Goal: Entertainment & Leisure: Consume media (video, audio)

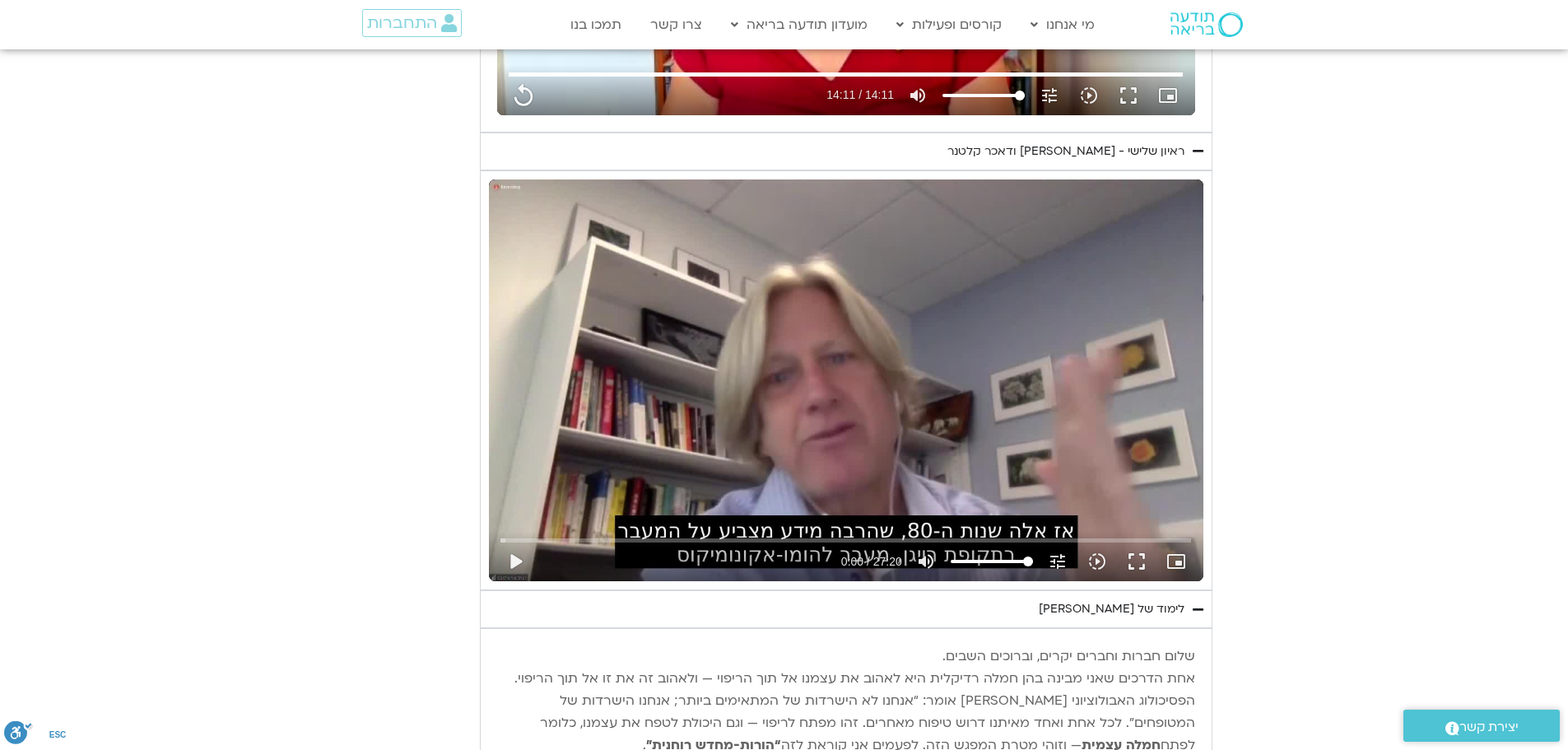
scroll to position [1152, 0]
click at [1139, 563] on button "fullscreen" at bounding box center [1136, 561] width 39 height 39
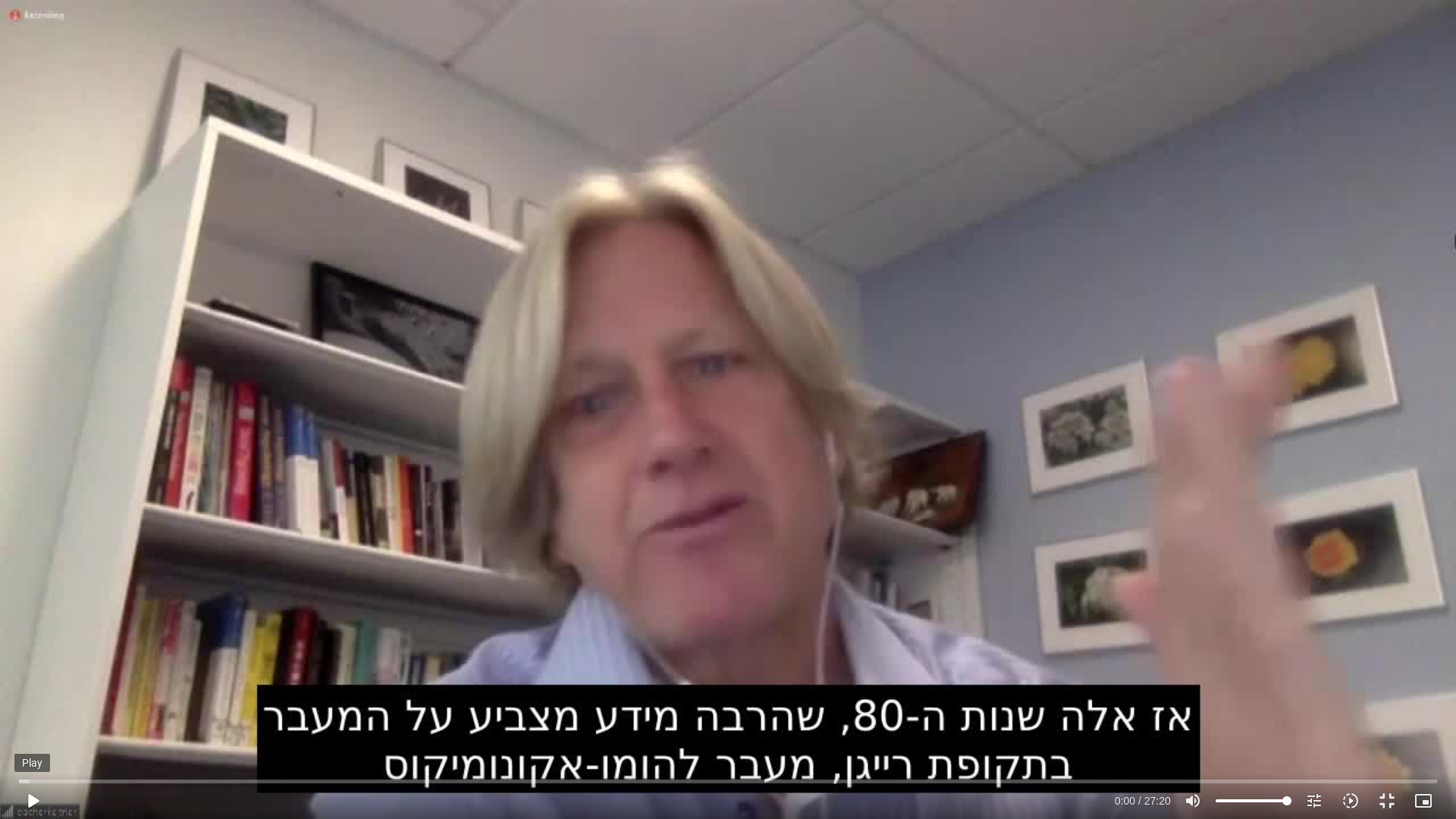
click at [29, 690] on button "play_arrow" at bounding box center [32, 801] width 36 height 36
type input "851.4"
type input "0.05596"
type input "851.4"
type input "0.19165"
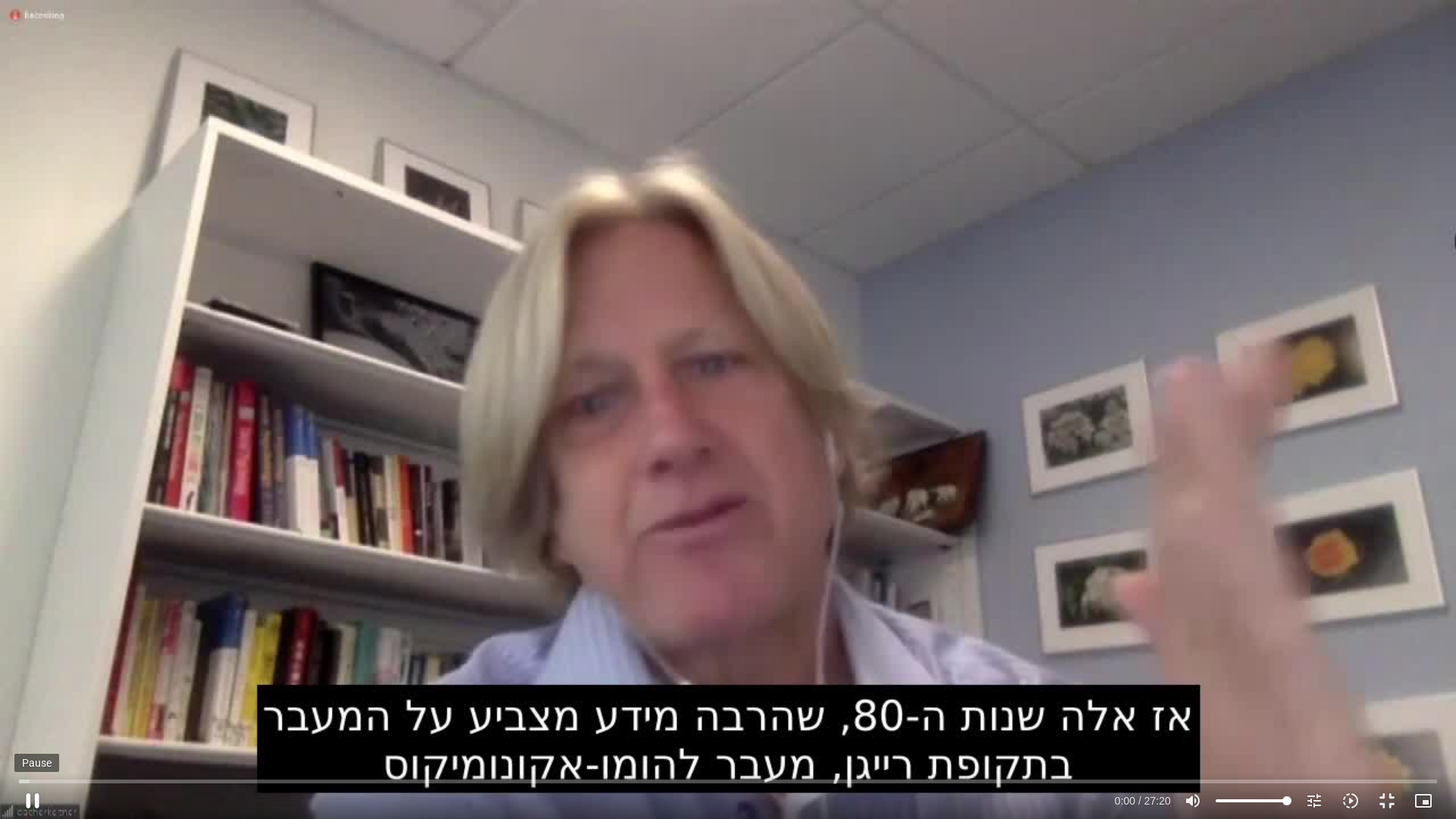
type input "851.4"
type input "0.32646"
type input "851.4"
type input "0.453563"
type input "851.4"
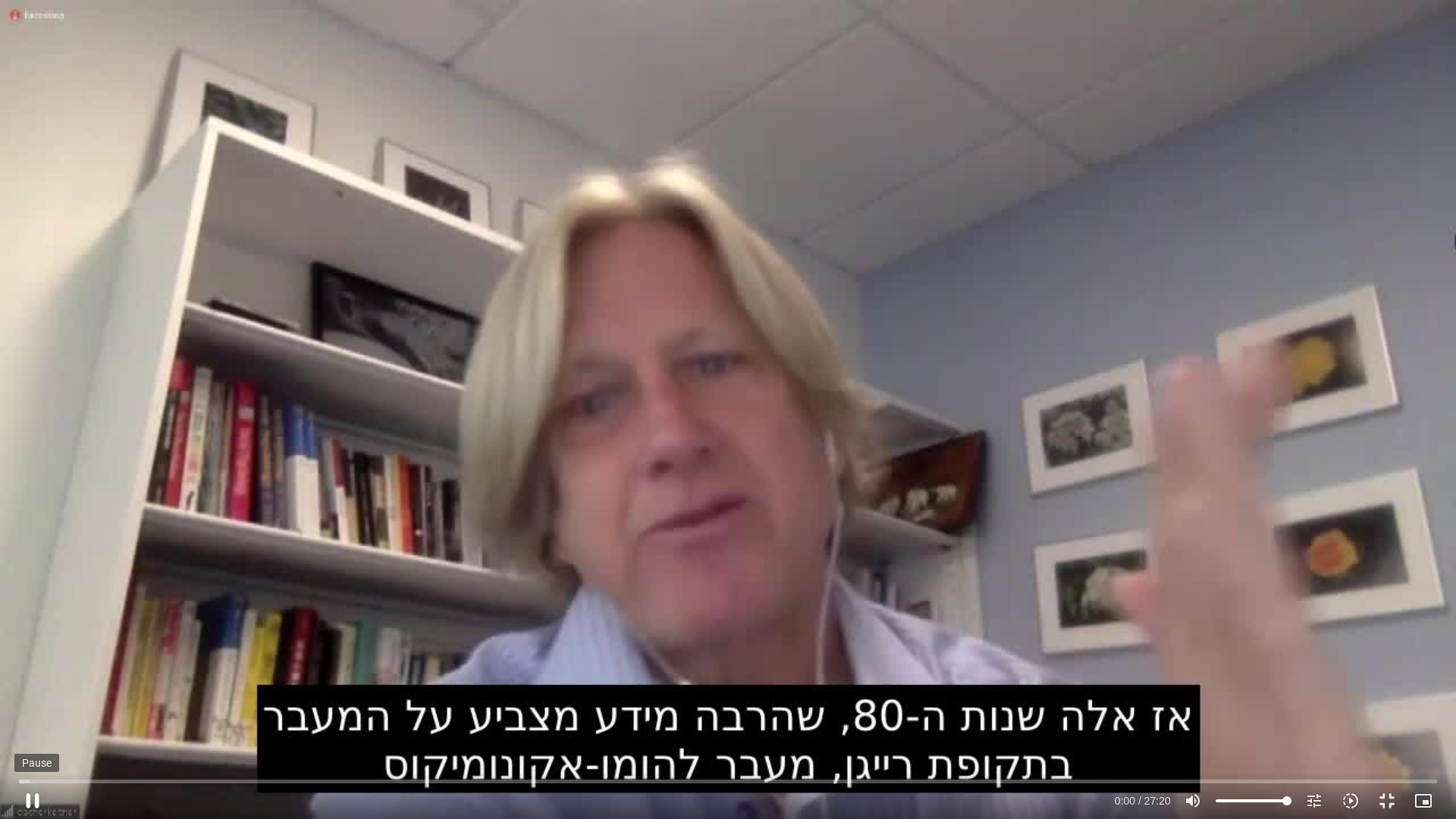
type input "0.587487"
type input "851.4"
type input "0.721781"
type input "851.4"
type input "0.847602"
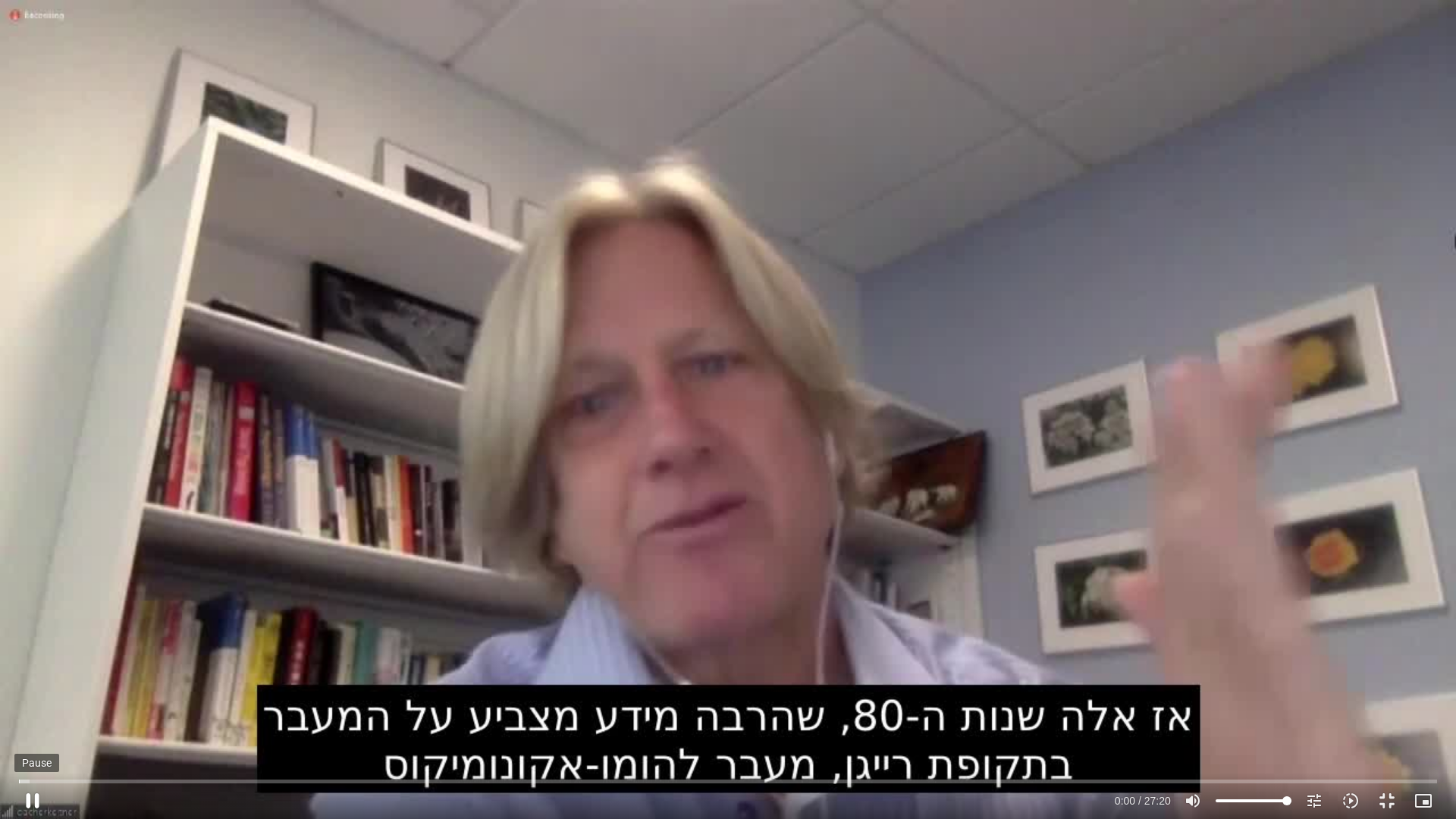
type input "851.4"
type input "0.98774"
type input "851.4"
type input "1.1846"
type input "851.4"
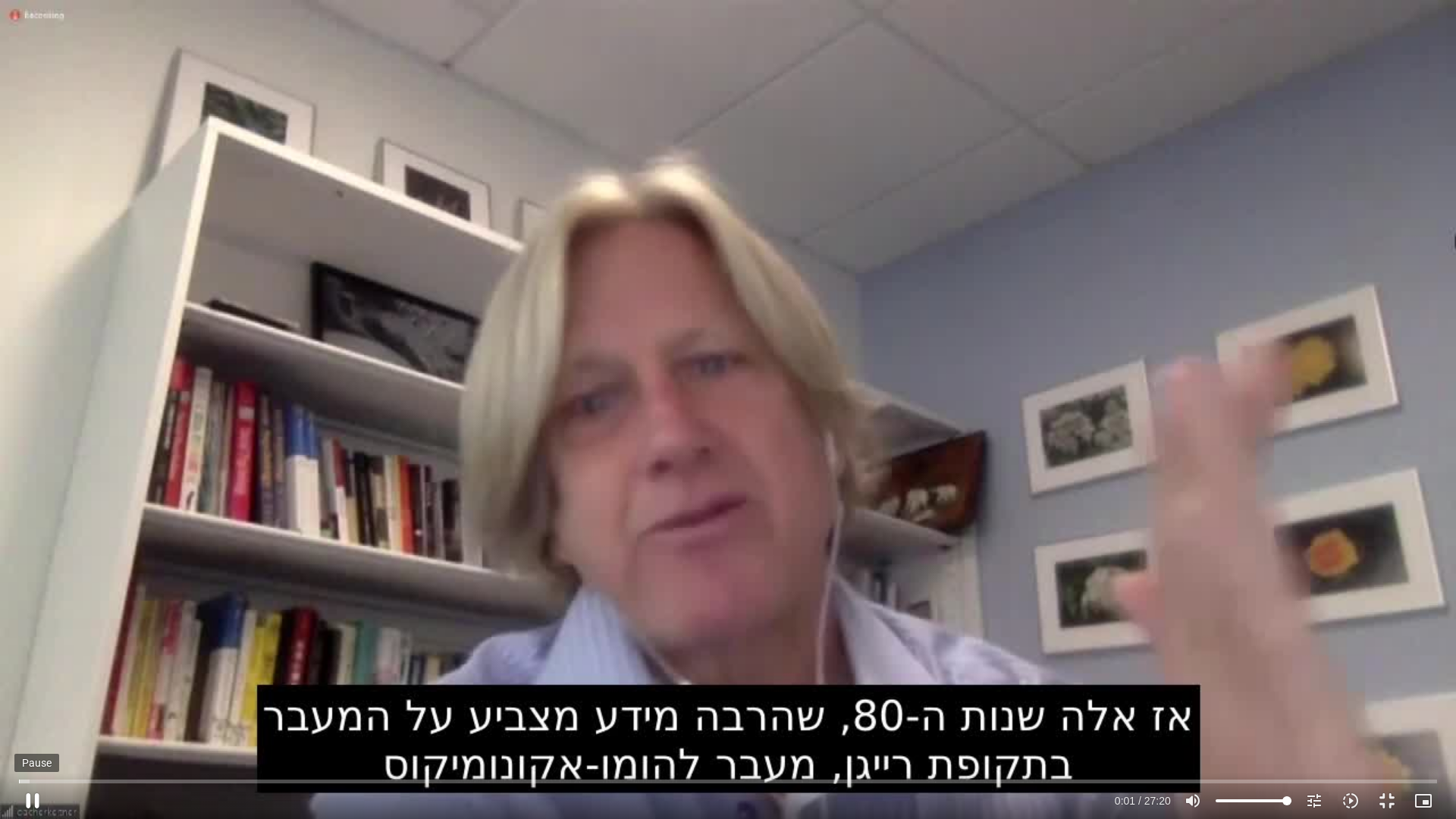
type input "1.314306"
type input "851.4"
type input "1.441663"
type input "851.4"
type input "1.571776"
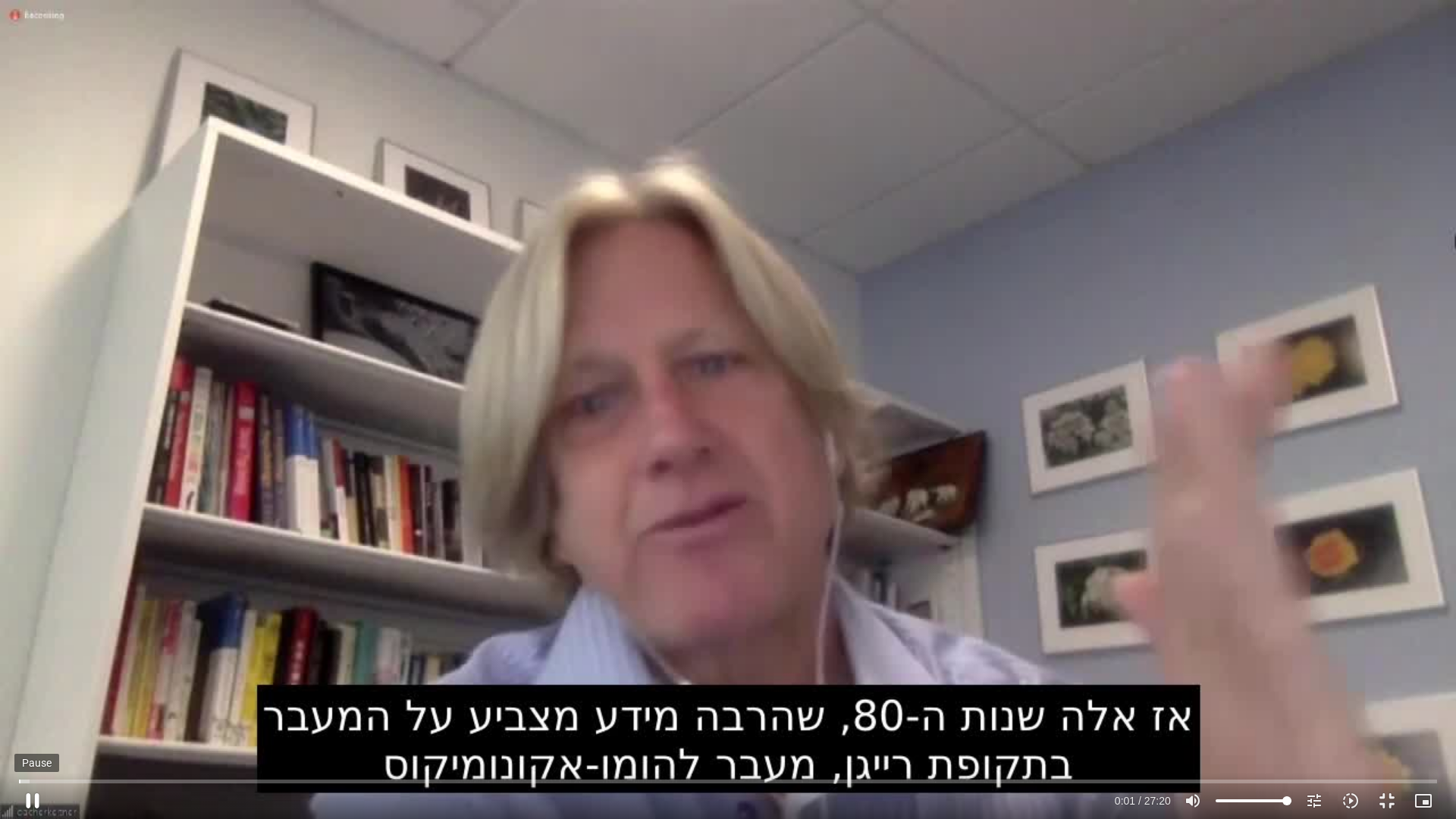
type input "851.4"
type input "1.705337"
type input "851.4"
type input "1.952761"
type input "851.4"
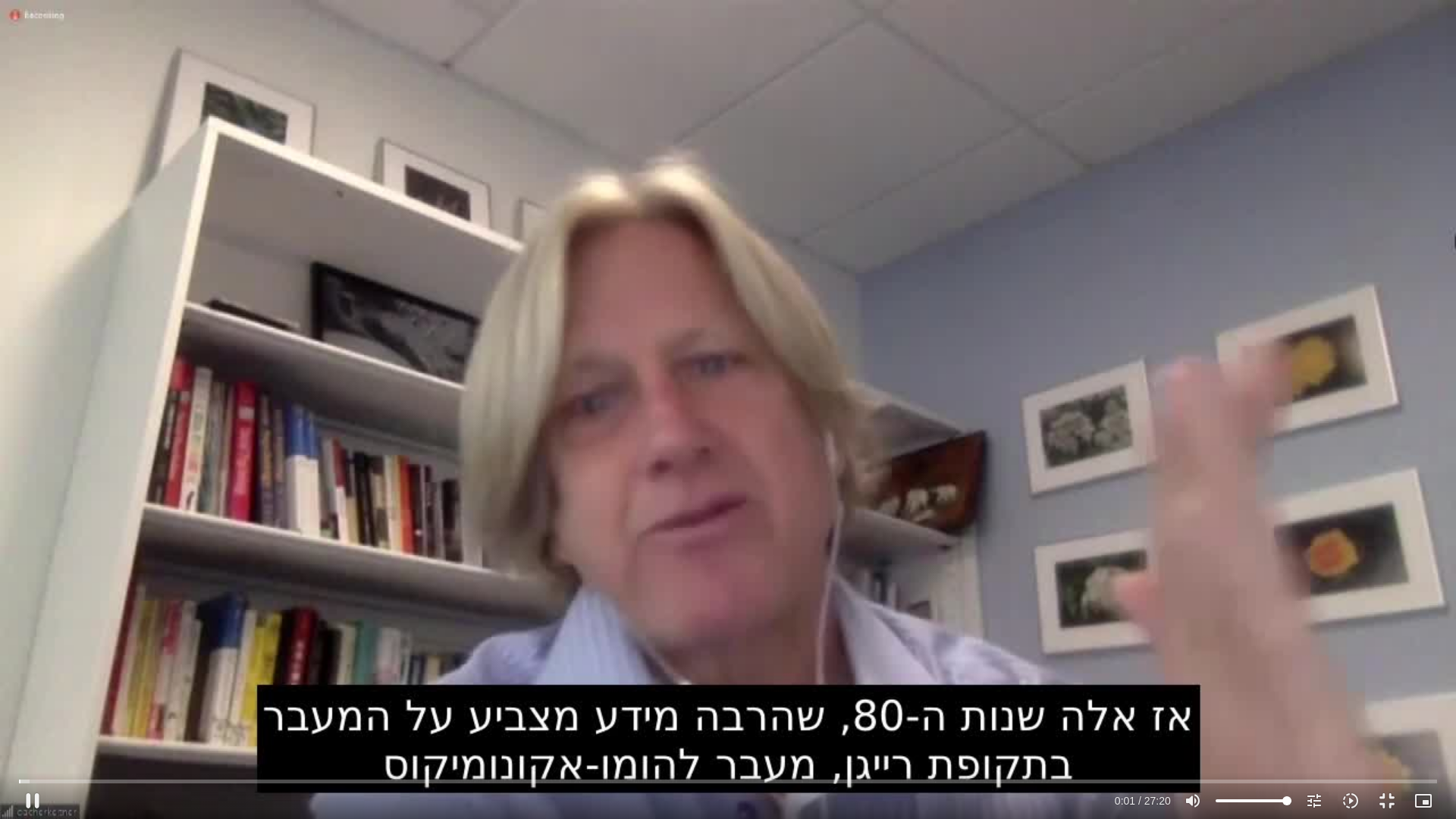
type input "2.083594"
type input "851.4"
type input "2.11294"
type input "851.4"
type input "2.223133"
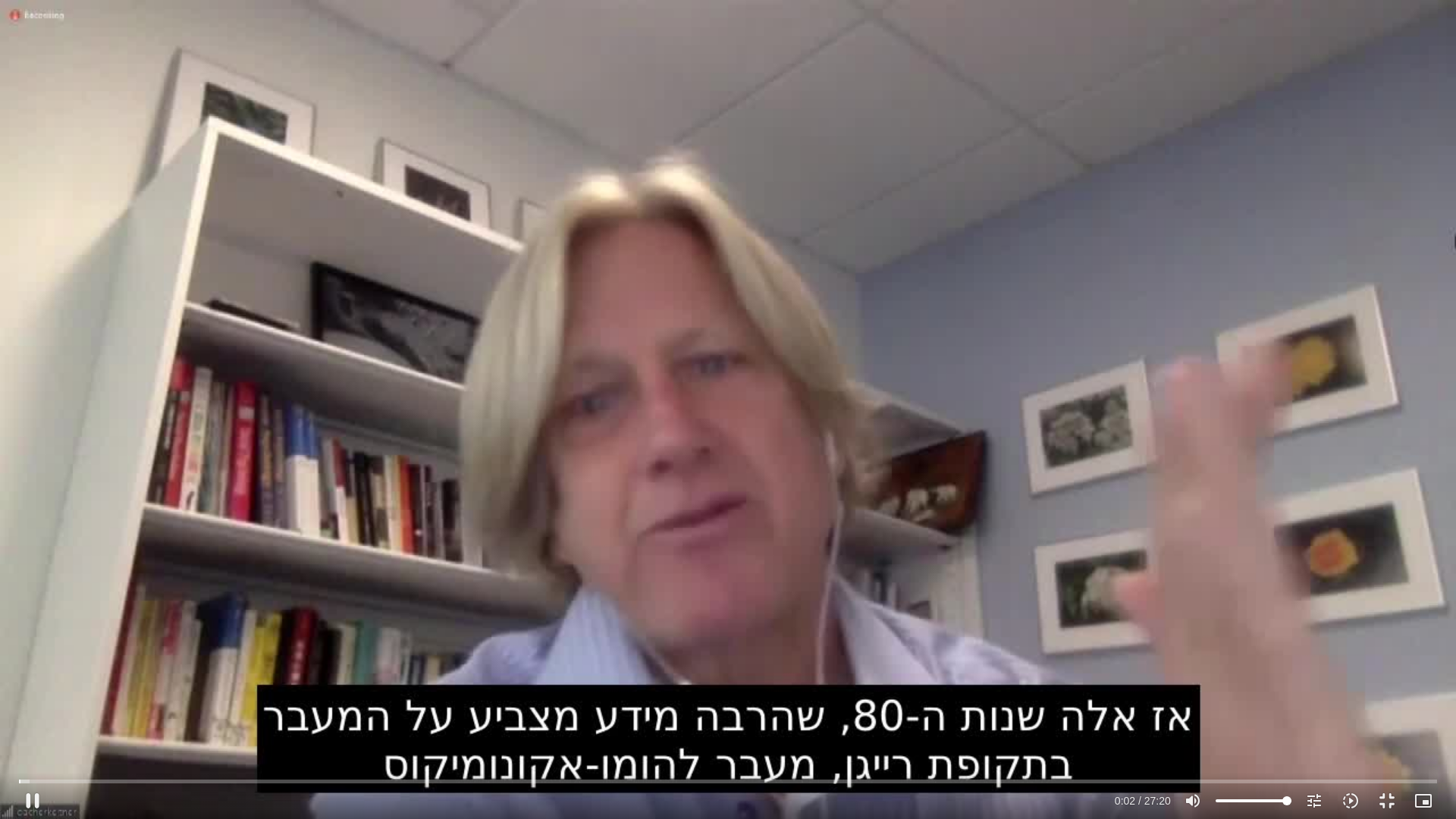
type input "851.4"
type input "2.452296"
type input "851.4"
type input "2.479382"
type input "851.4"
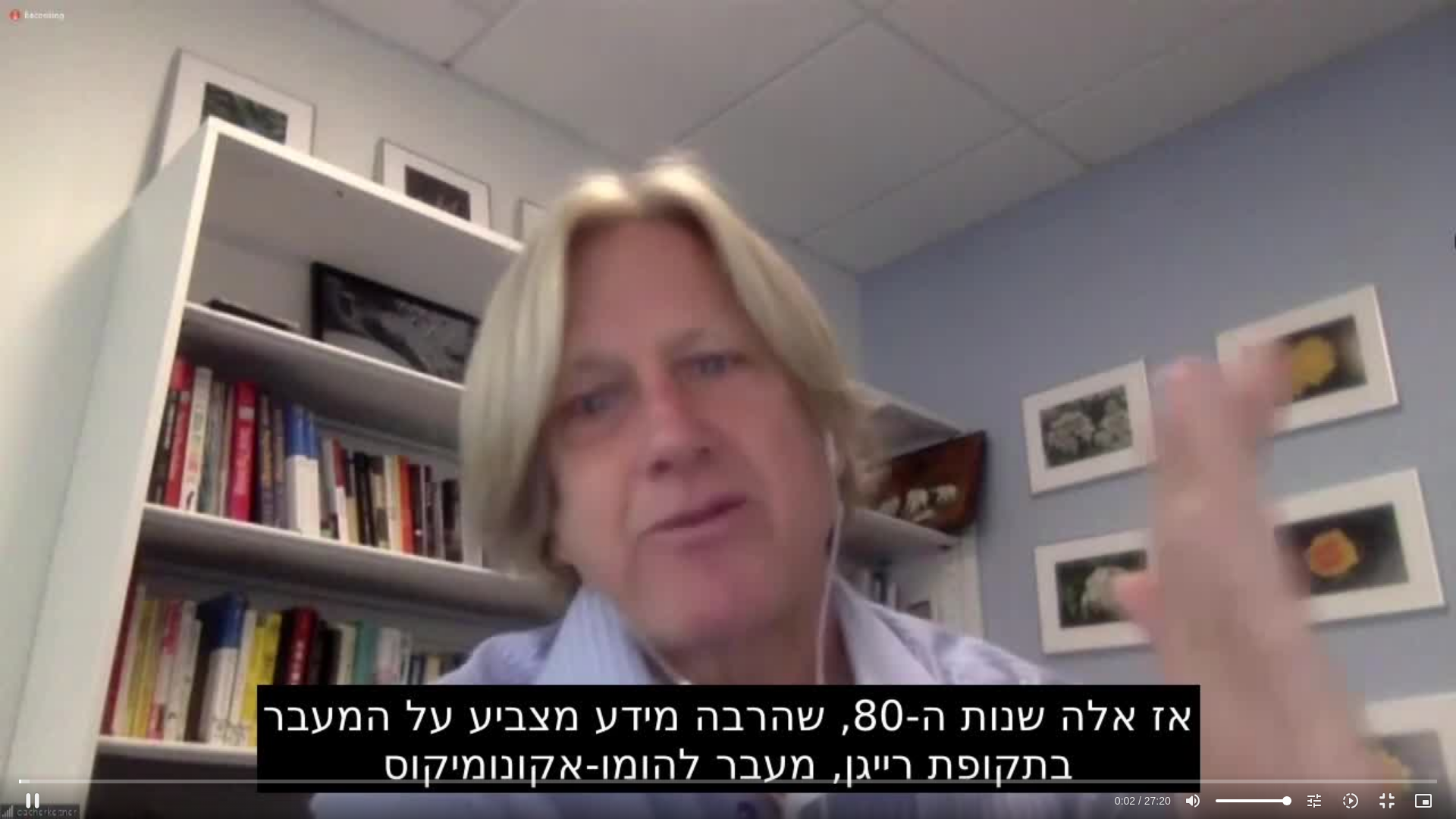
type input "2.610842"
type input "851.4"
type input "2.742537"
type input "851.4"
type input "2.882726"
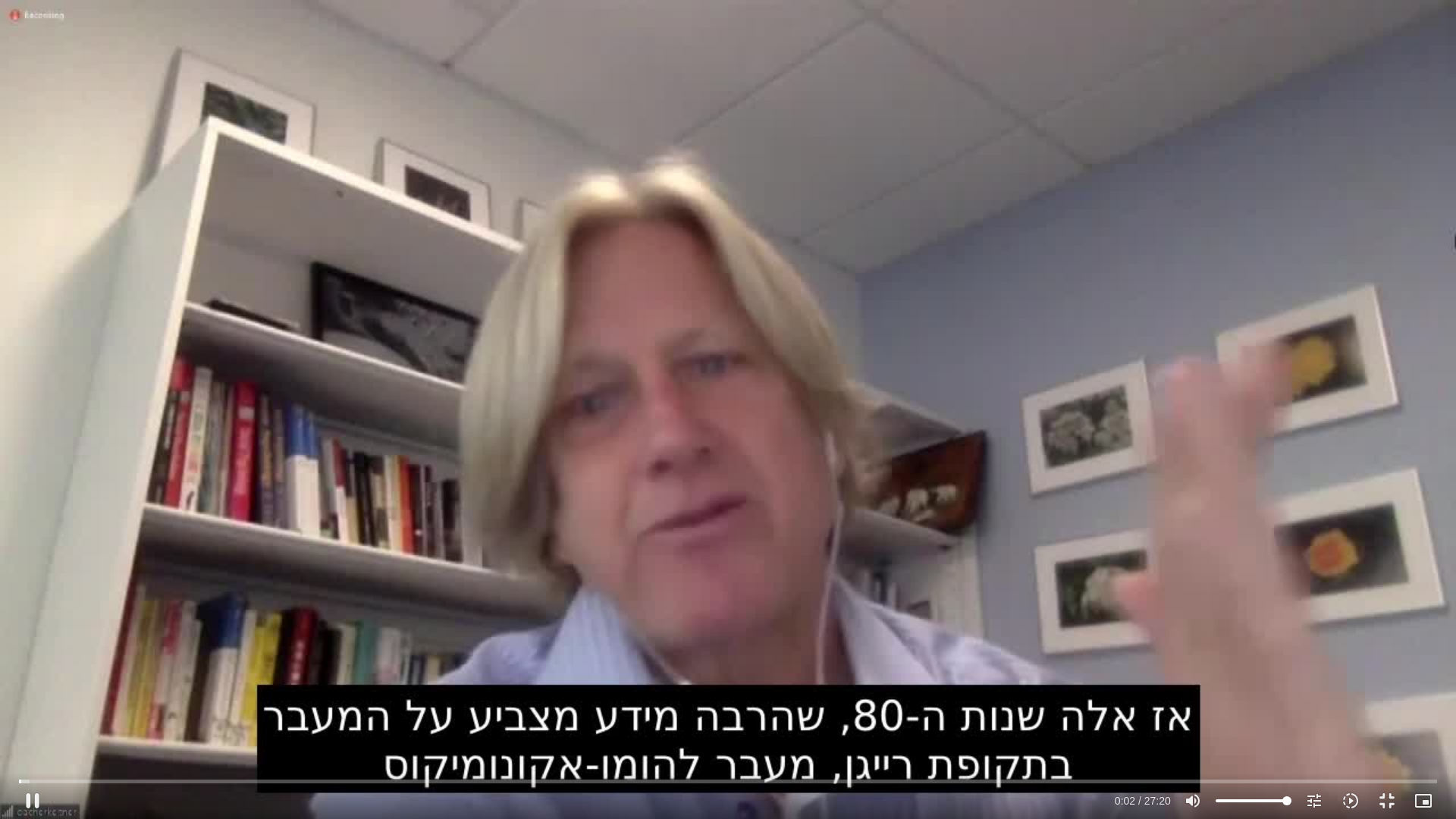
type input "851.4"
type input "3.099527"
type input "851.4"
type input "3.16926"
type input "851.4"
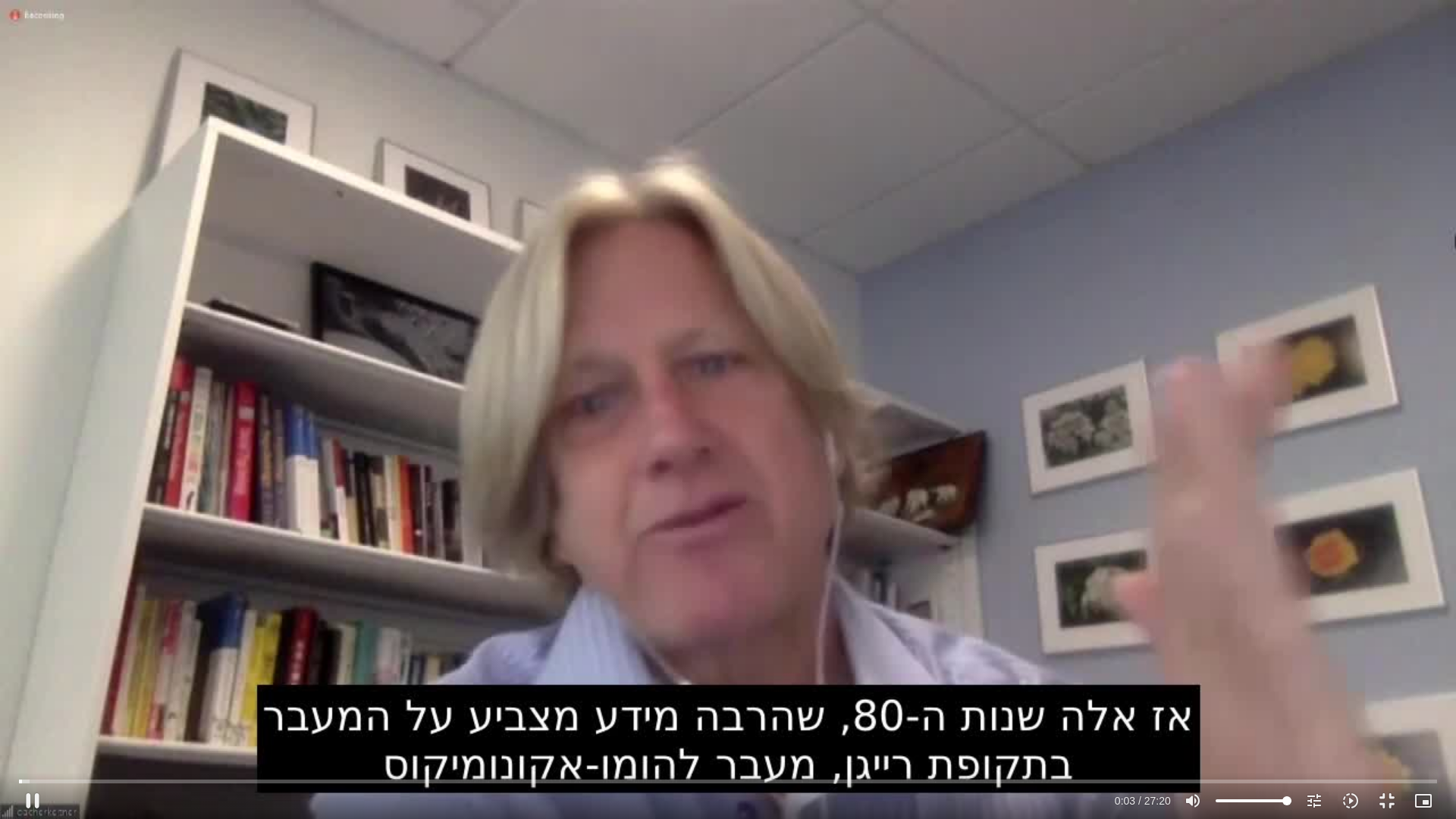
type input "3.288192"
type input "851.4"
type input "3.421043"
type input "851.4"
type input "3.549426"
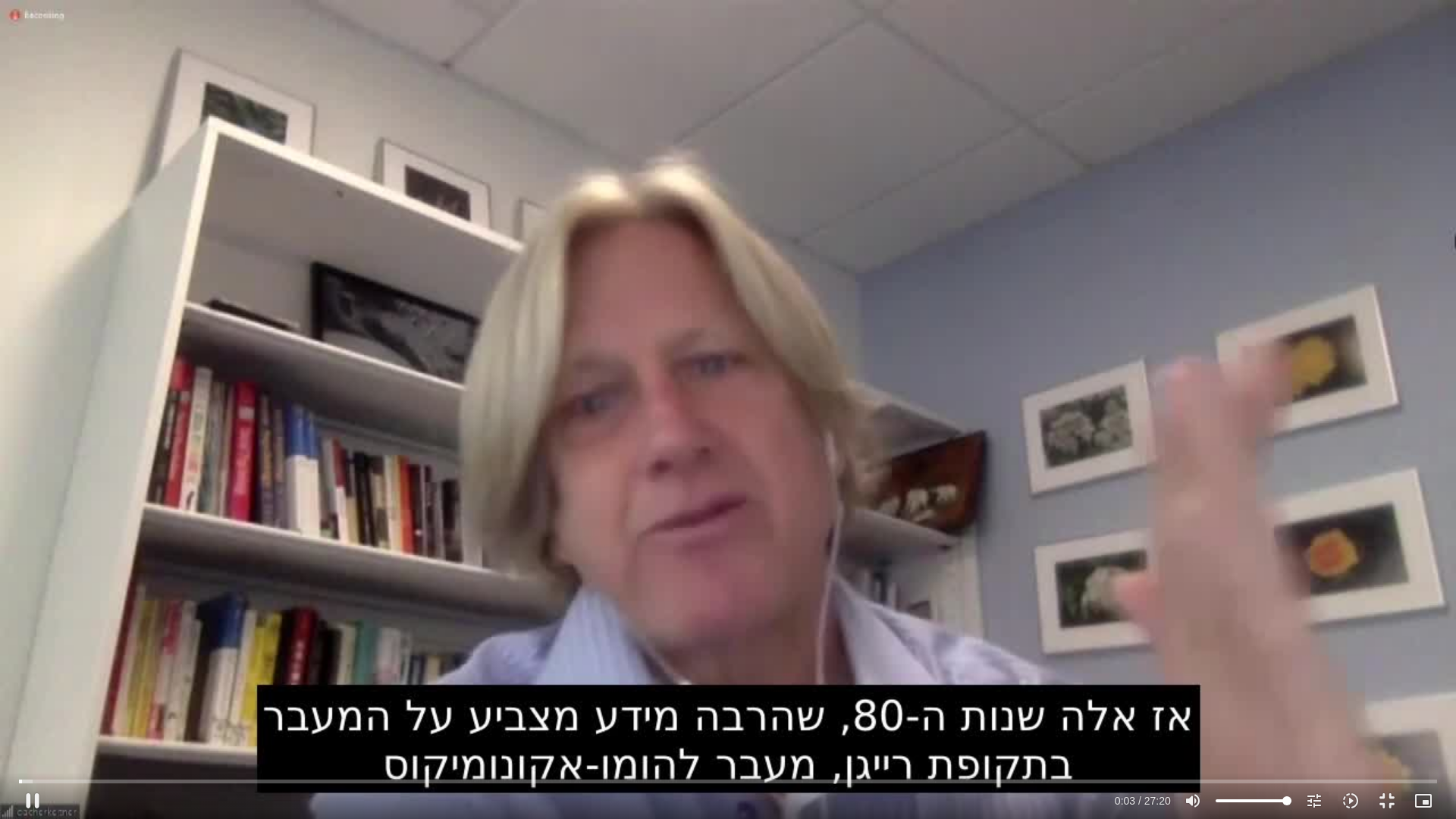
type input "851.4"
type input "3.677928"
type input "851.4"
type input "3.809497"
type input "851.4"
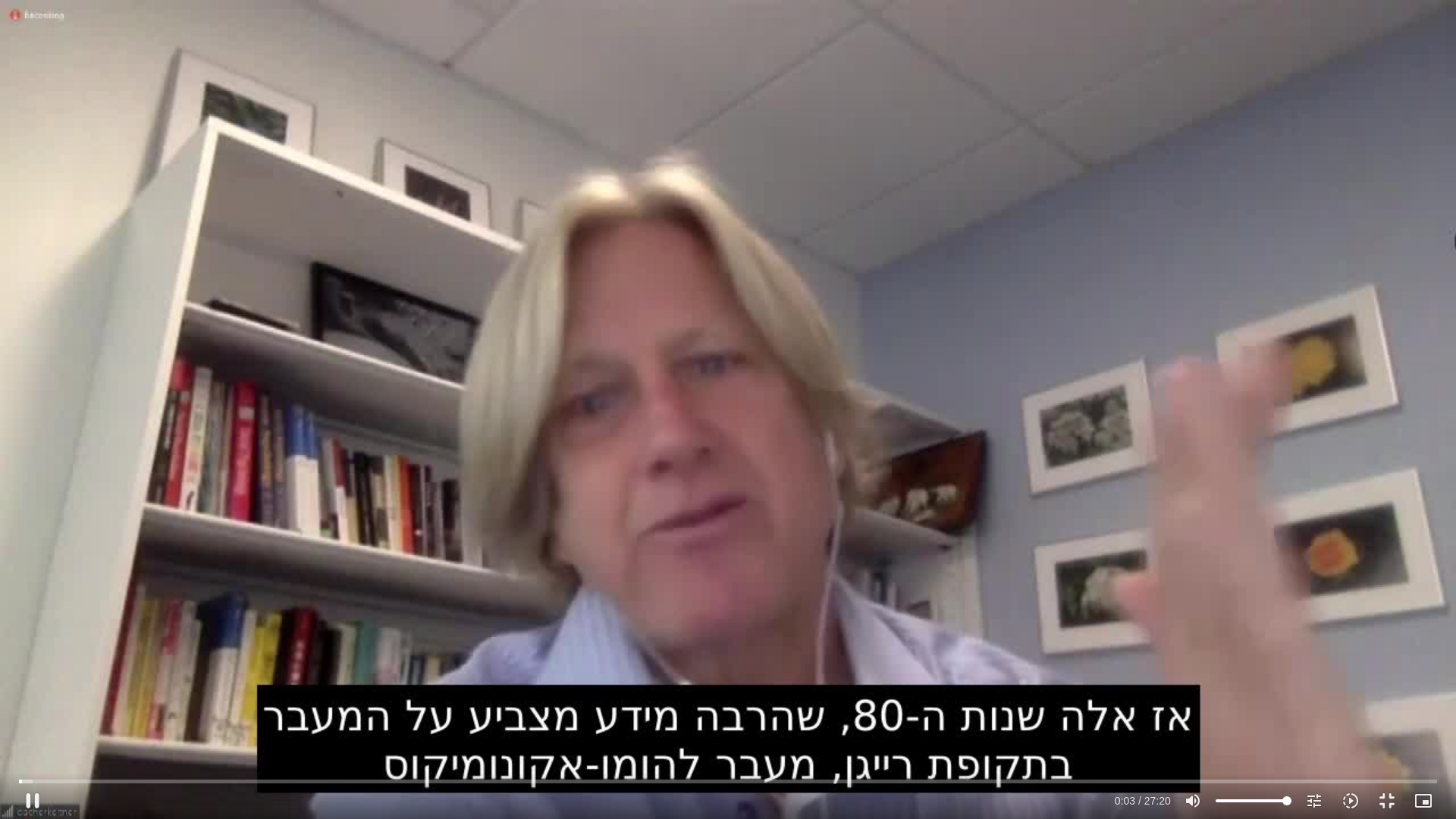
type input "3.93787"
type input "851.4"
type input "4.071512"
type input "851.4"
type input "4.20043"
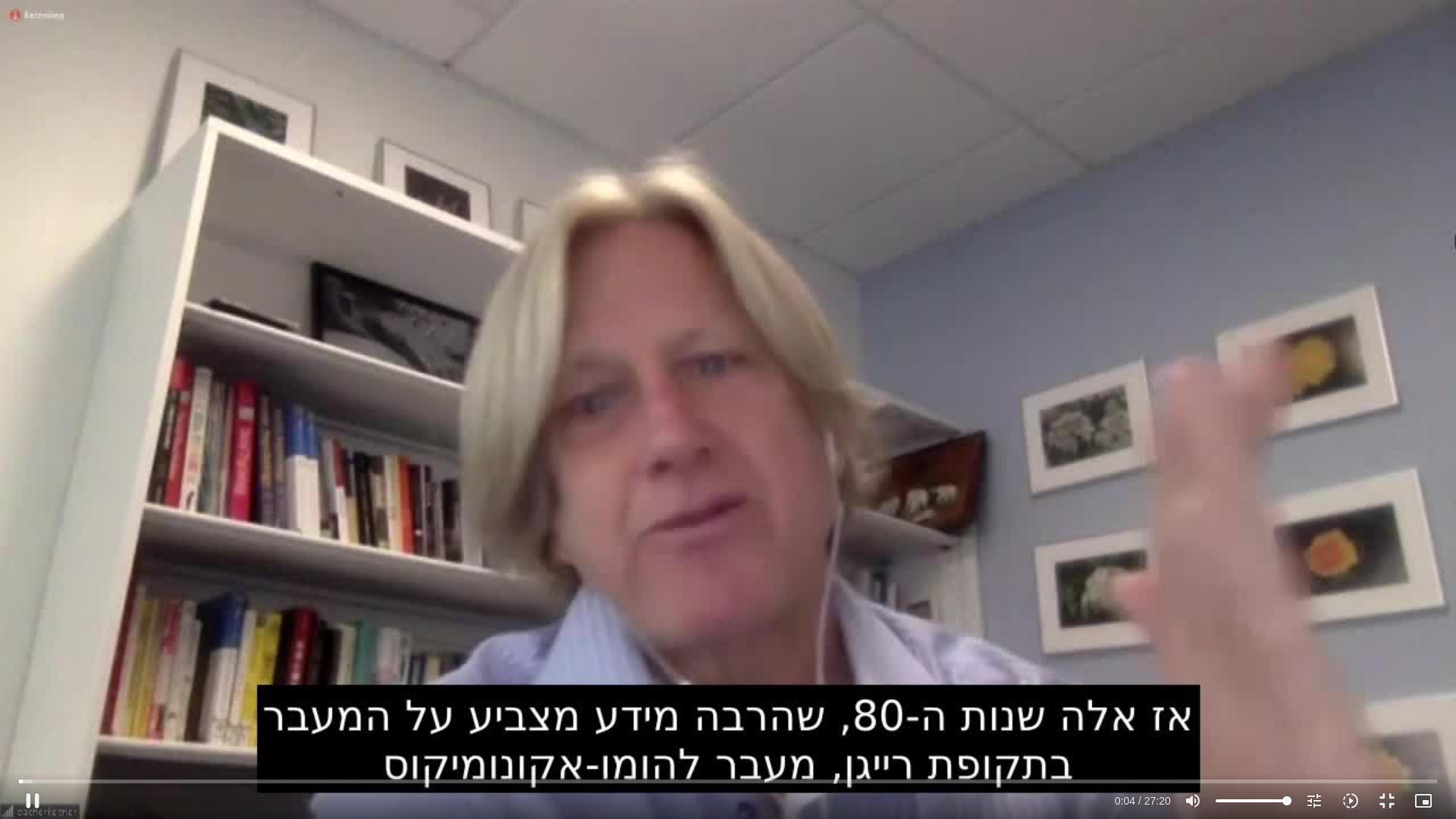
type input "851.4"
type input "4.328687"
type input "851.4"
type input "4.453949"
type input "851.4"
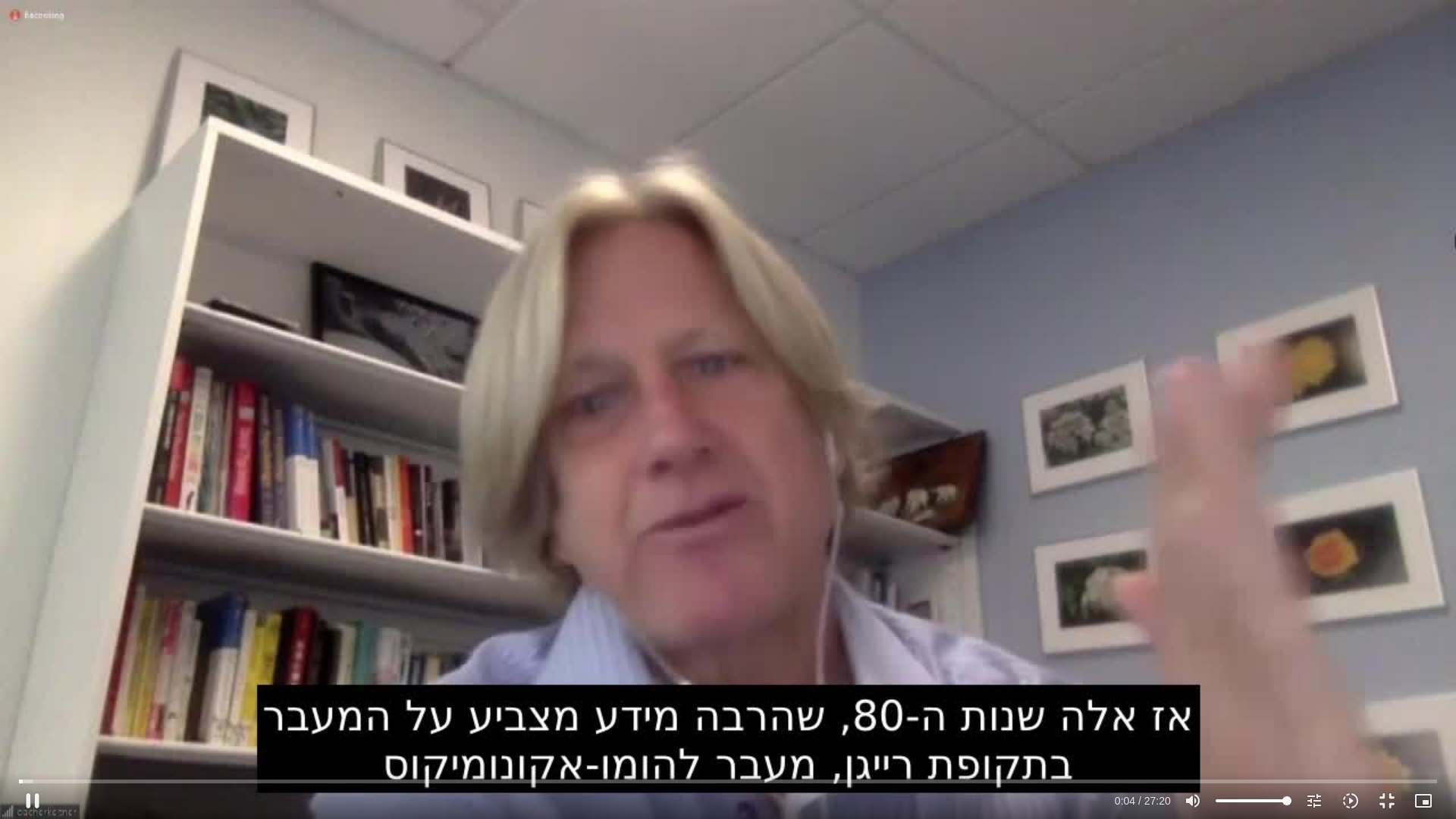
type input "4.580103"
type input "851.4"
type input "4.708022"
type input "851.4"
type input "4.837842"
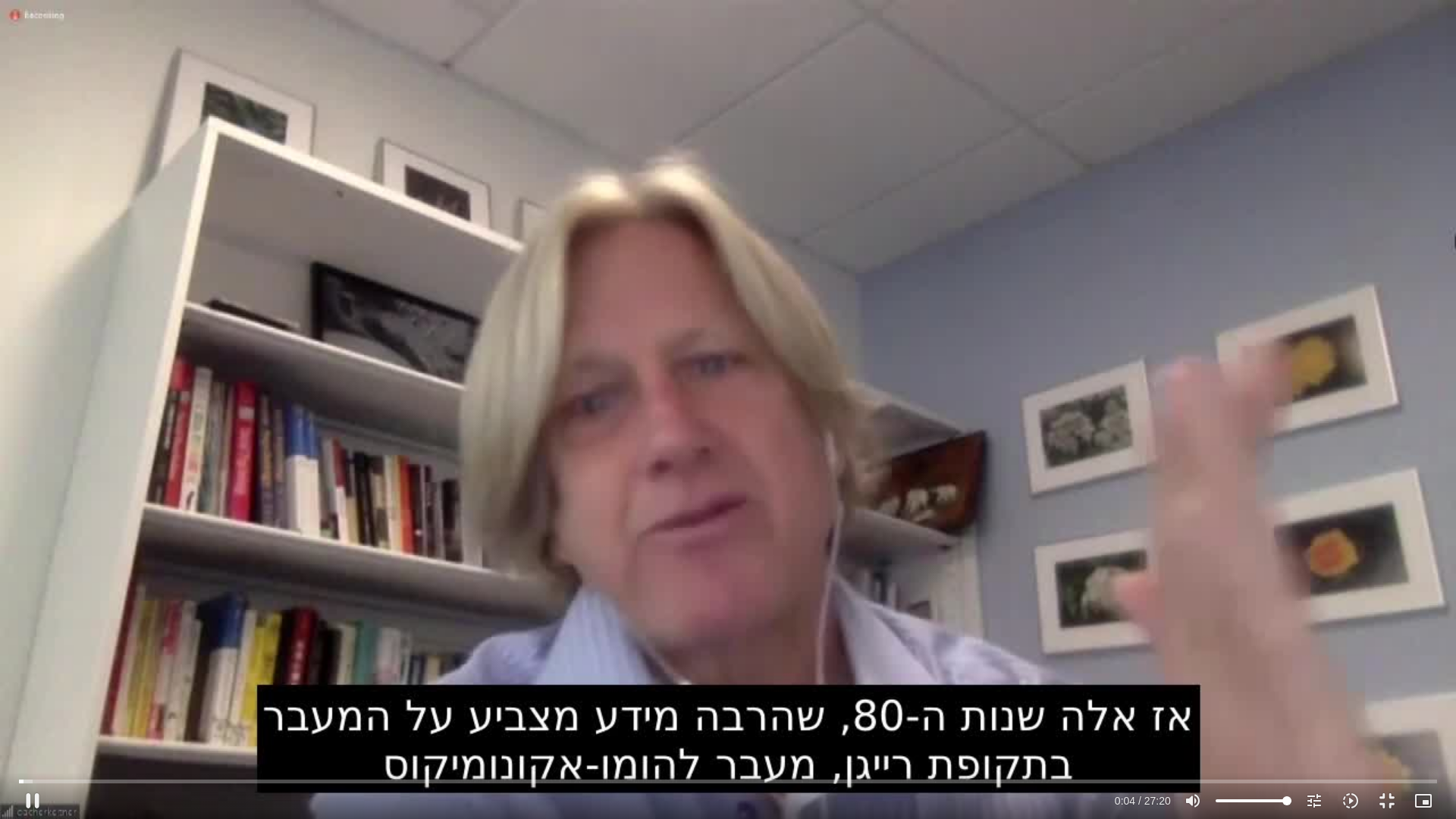
type input "851.4"
type input "4.970677"
type input "851.4"
type input "5.103634"
type input "851.4"
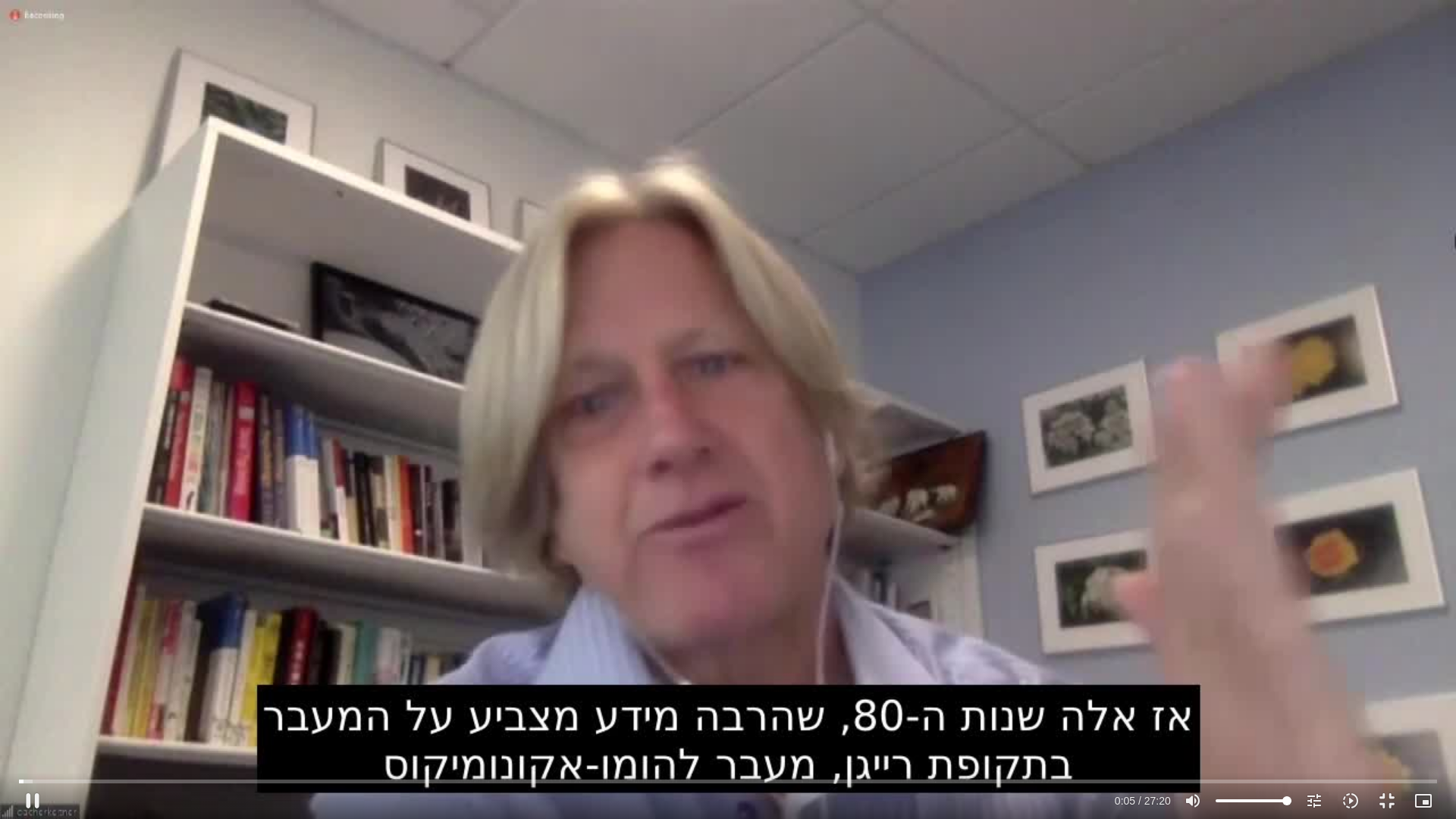
type input "5.237388"
type input "851.4"
type input "5.369482"
type input "851.4"
type input "5.504538"
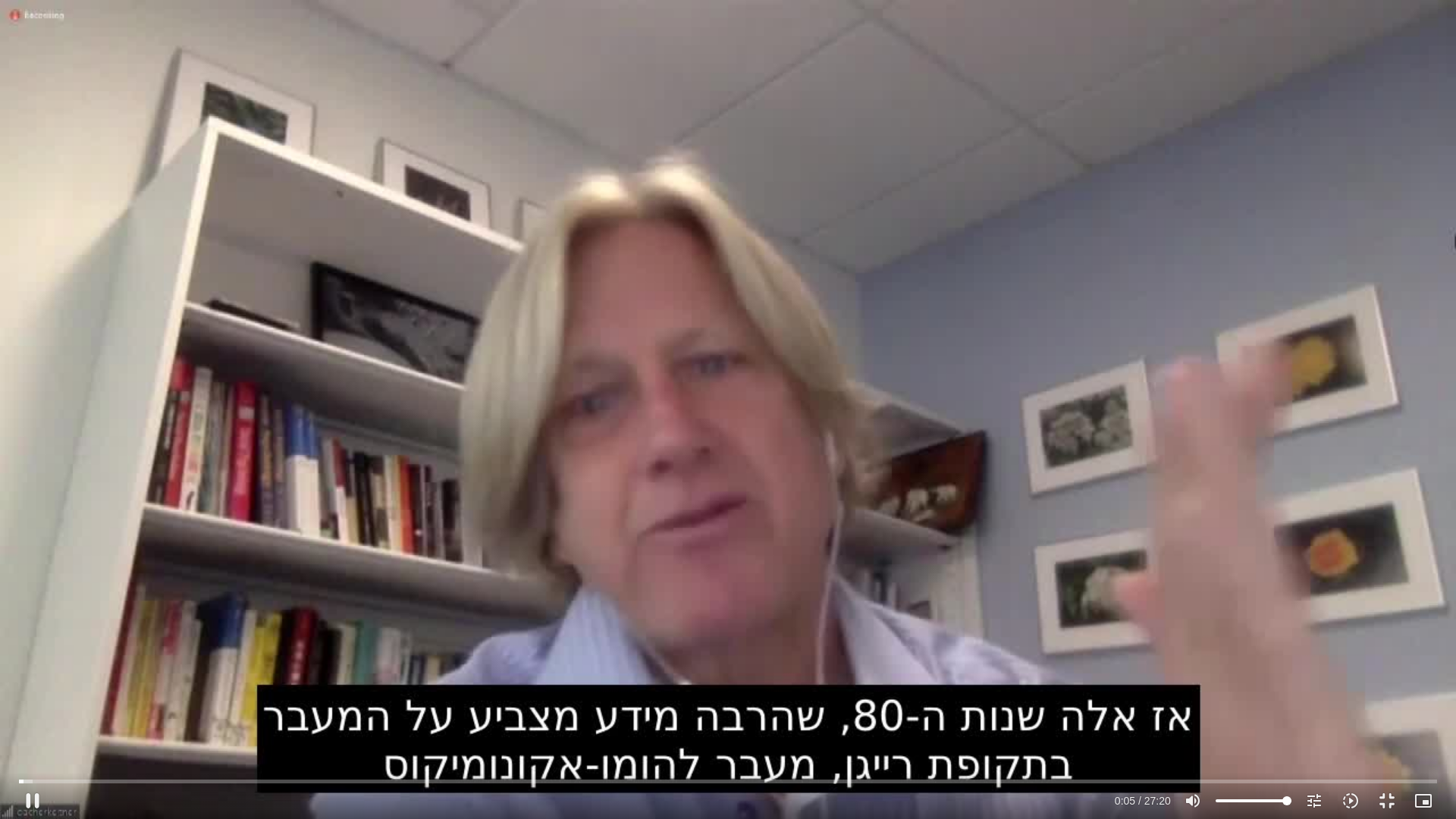
type input "851.4"
type input "5.631604"
type input "851.4"
type input "5.773086"
type input "851.4"
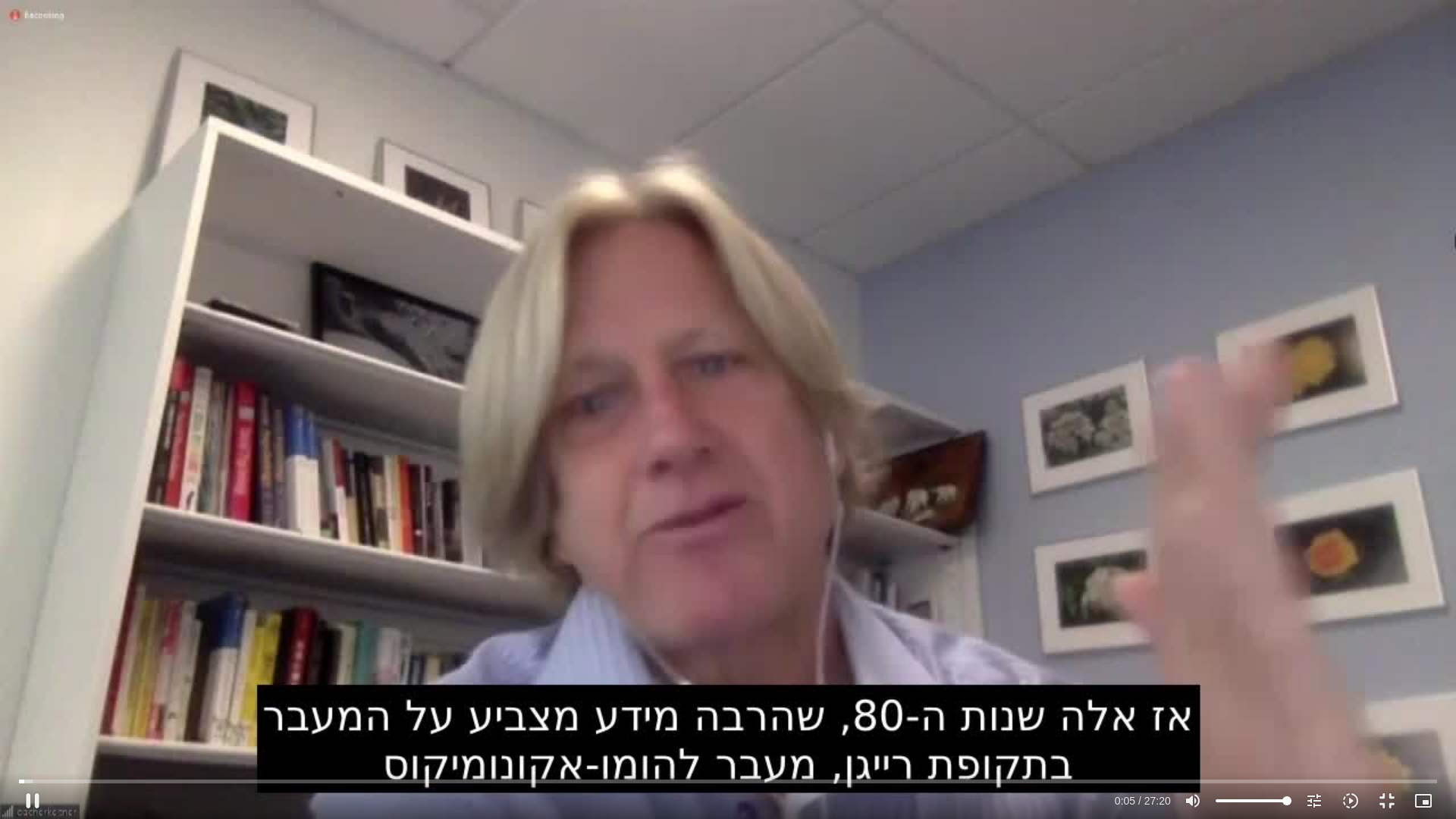
type input "5.9055"
type input "851.4"
type input "6.032406"
type input "851.4"
type input "6.165705"
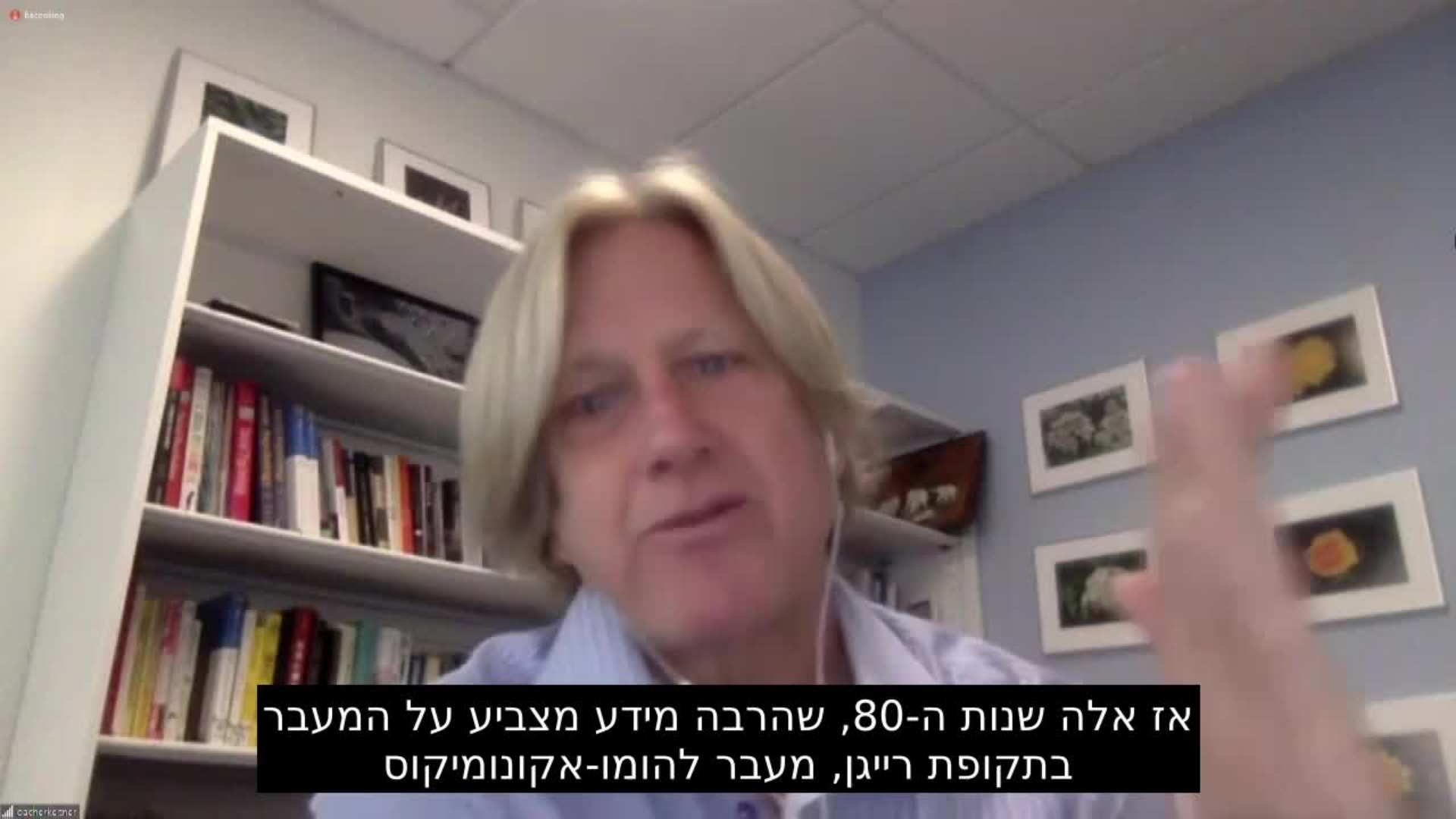
type input "851.4"
type input "65.523365"
type input "851.4"
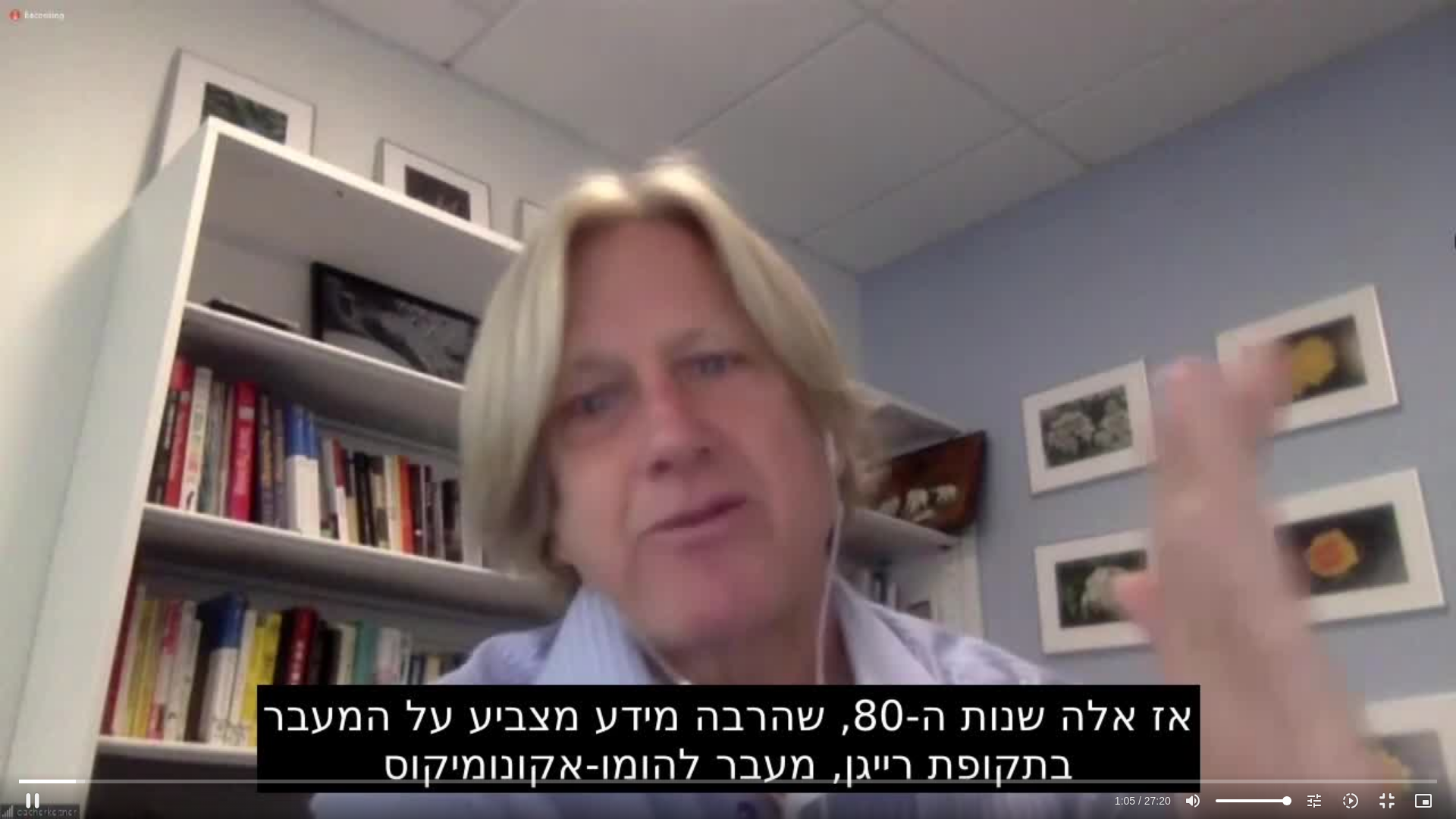
type input "65.632676"
type input "851.4"
type input "65.78699"
type input "851.4"
type input "65.920525"
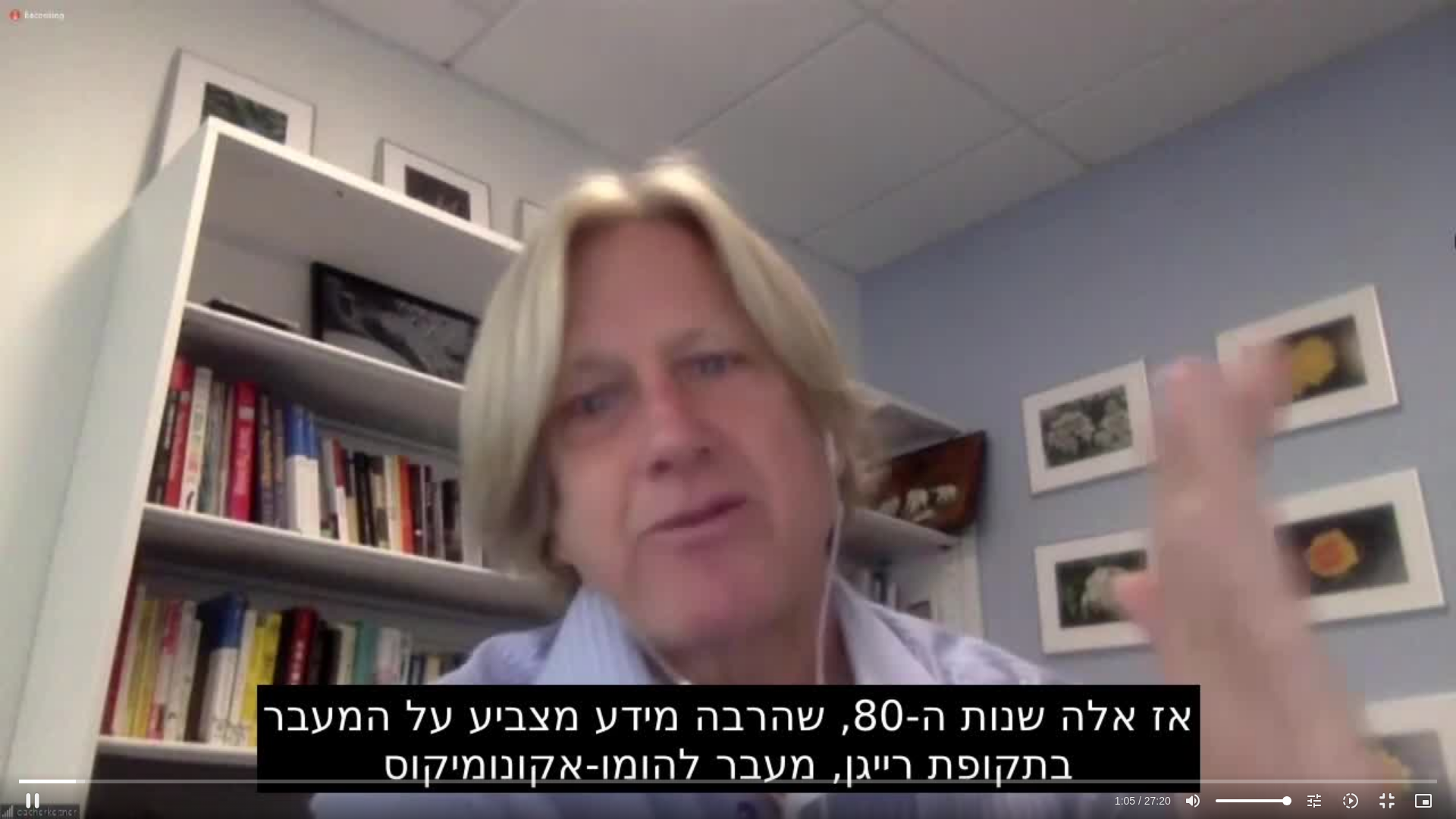
type input "851.4"
type input "66.00068"
type input "851.4"
type input "66.171835"
type input "851.4"
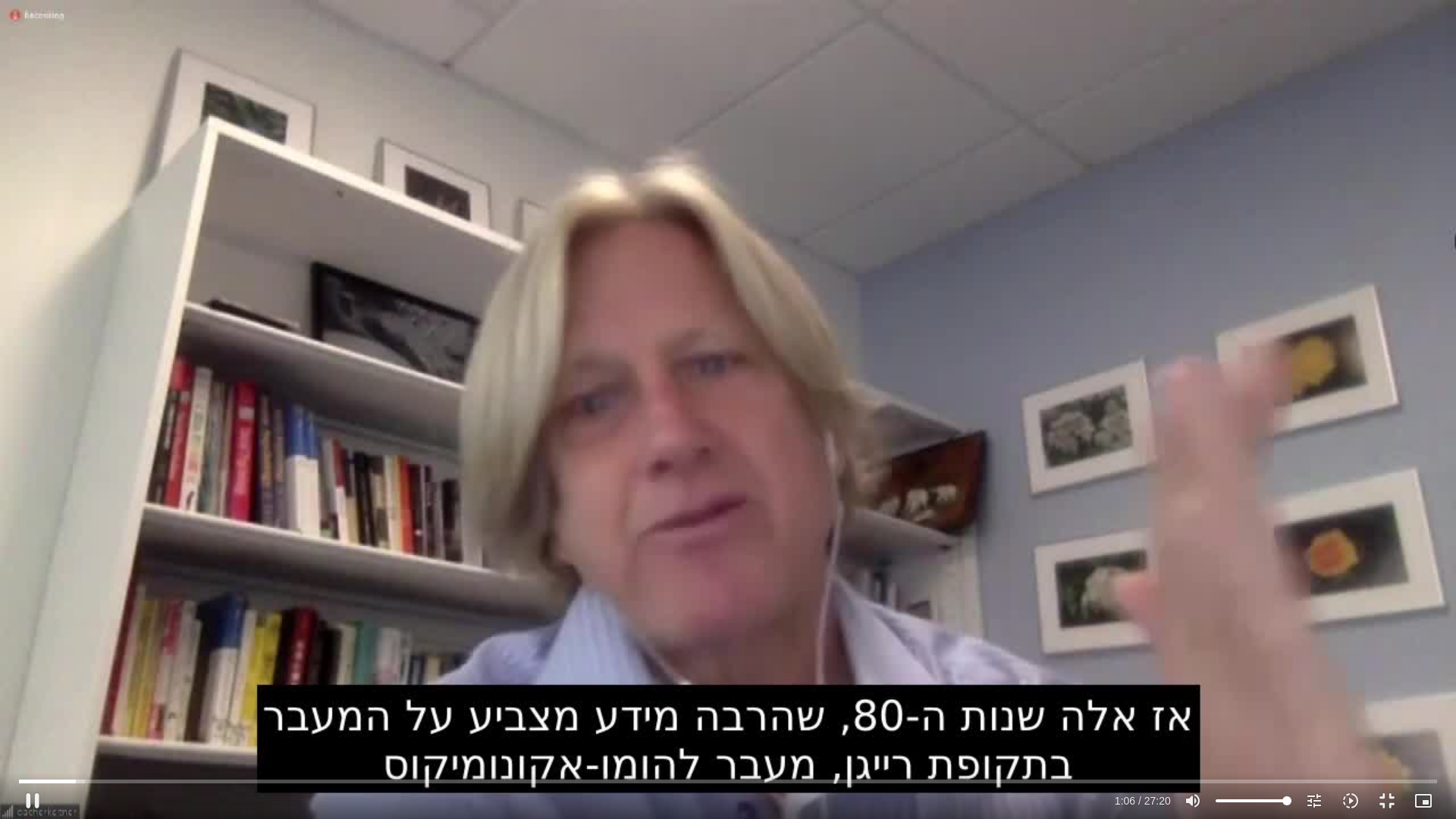
type input "66.30319"
type input "851.4"
type input "66.420365"
type input "851.4"
type input "66.552447"
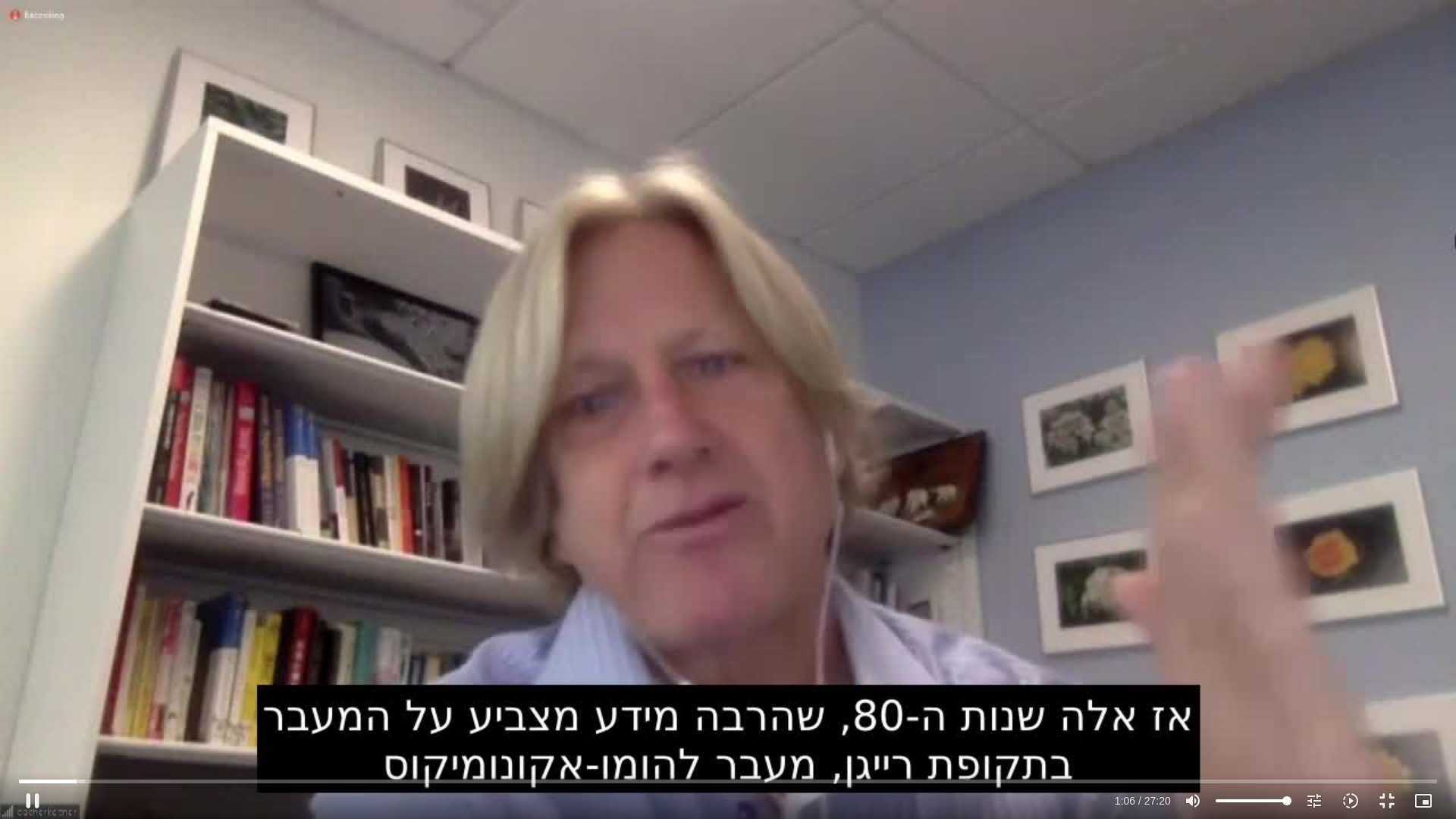
type input "851.4"
type input "66.703248"
type input "851.4"
type input "66.834472"
type input "851.4"
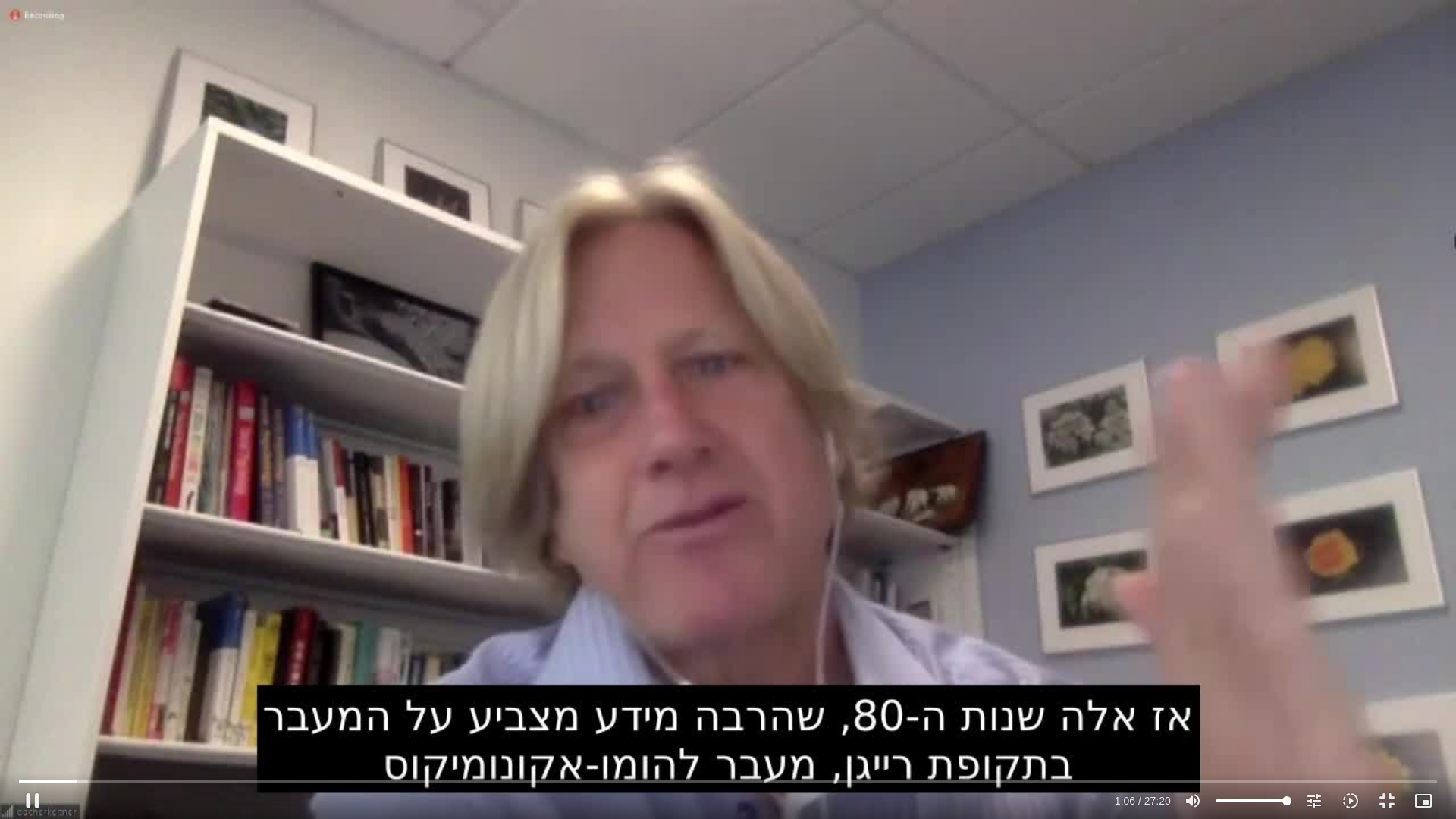
type input "66.965529"
type input "851.4"
type input "67.10283"
type input "851.4"
type input "67.219607"
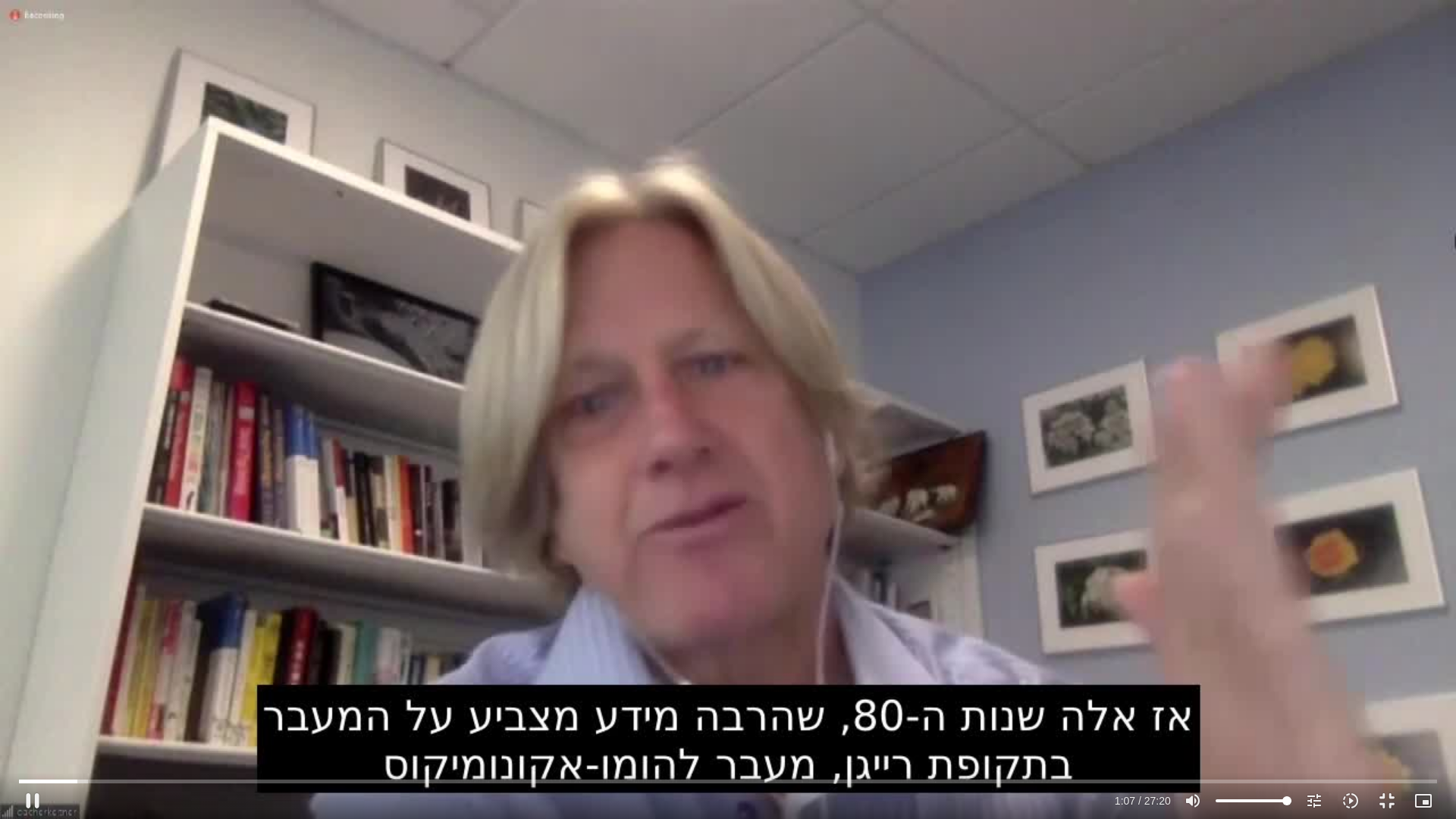
type input "851.4"
type input "67.350632"
type input "851.4"
type input "67.487049"
type input "851.4"
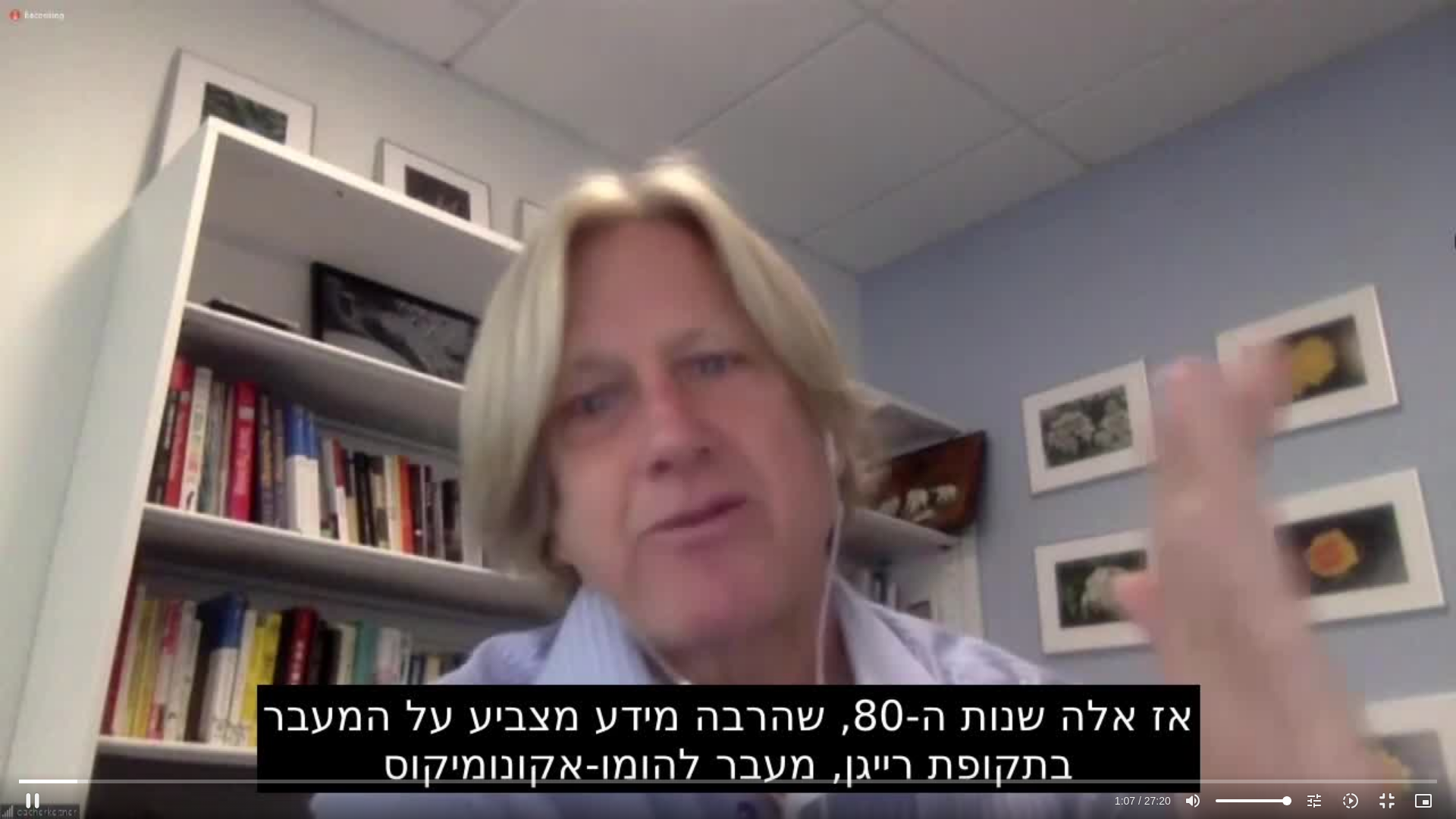
type input "67.519246"
type input "851.4"
type input "67.753916"
type input "851.4"
type input "67.814715"
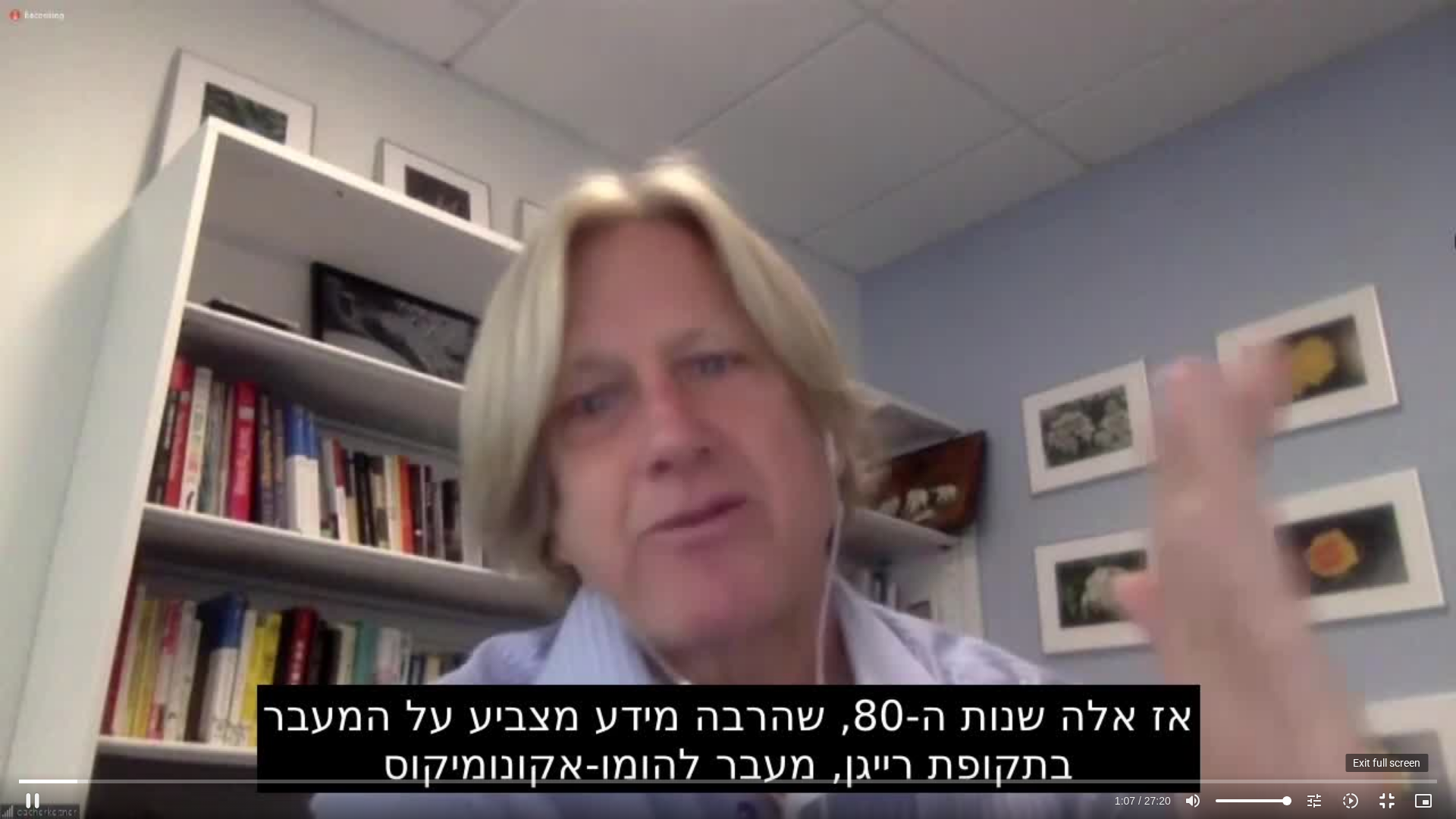
type input "851.4"
type input "67.985911"
type input "851.4"
type input "68.036511"
type input "851.4"
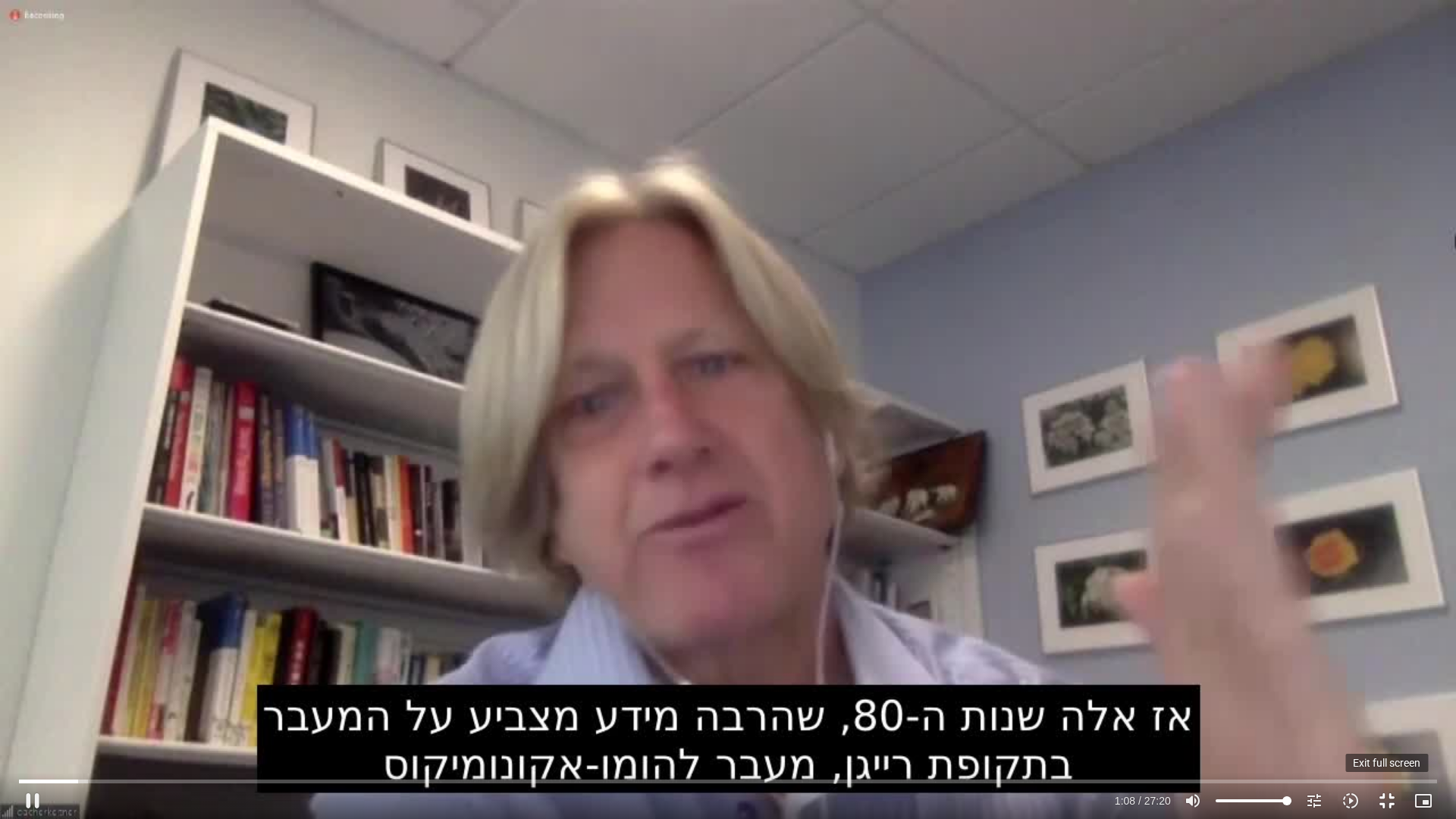
type input "68.25259"
type input "851.4"
type input "68.303135"
type input "851.4"
type input "68.452711"
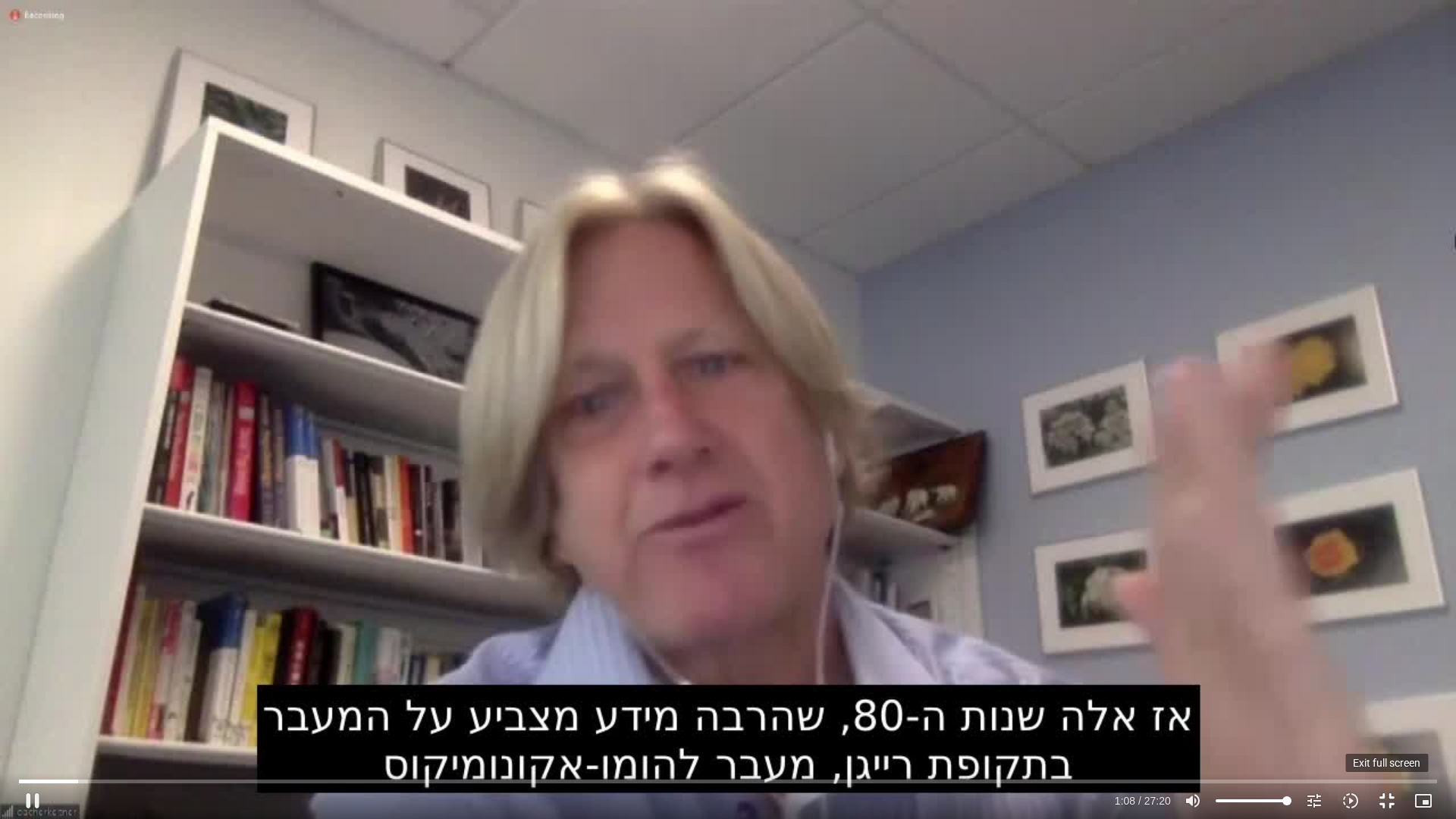
type input "851.4"
click at [1387, 690] on button "fullscreen_exit" at bounding box center [1386, 801] width 36 height 36
type input "68.585567"
type input "851.4"
type input "68.769503"
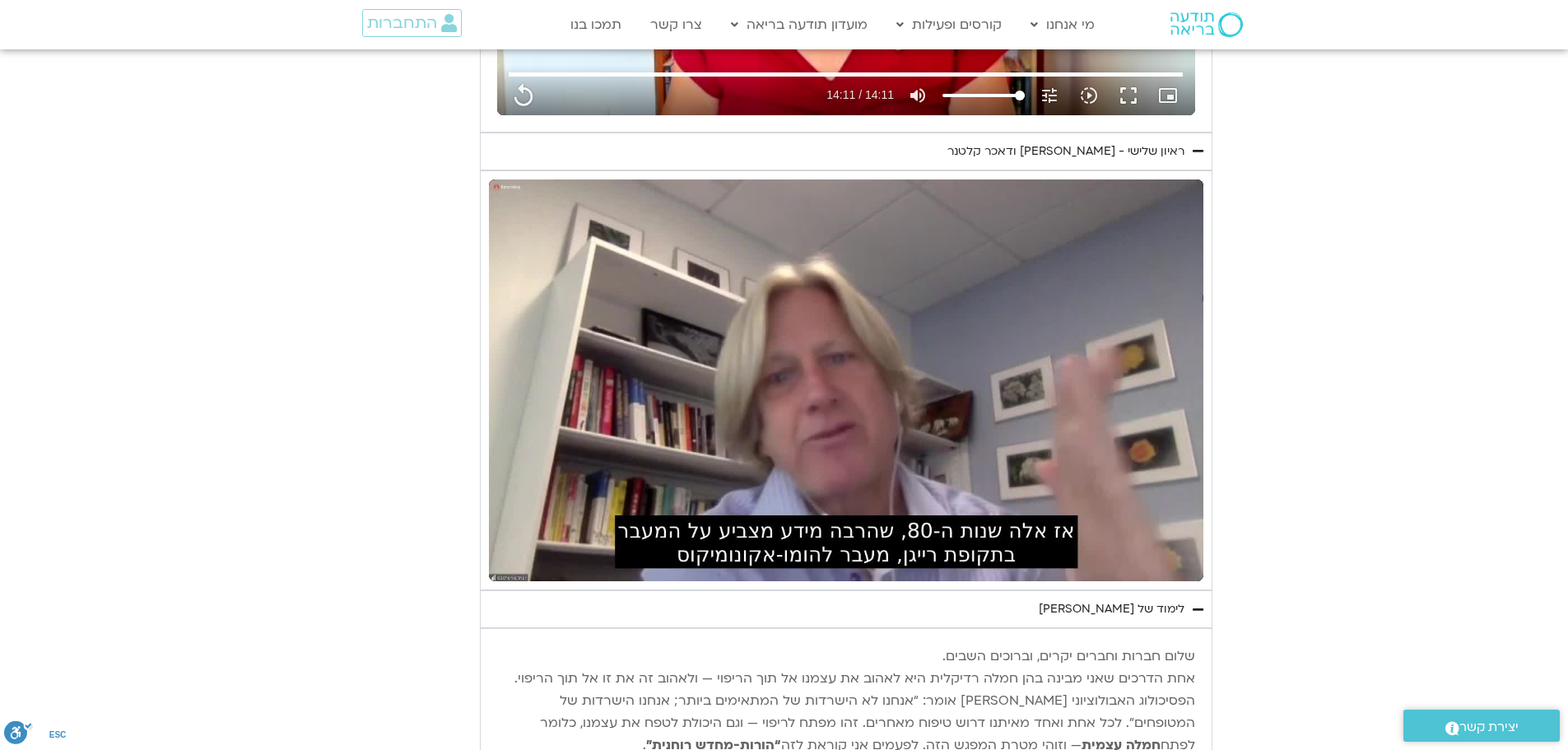
type input "851.4"
type input "81.338825"
type input "851.4"
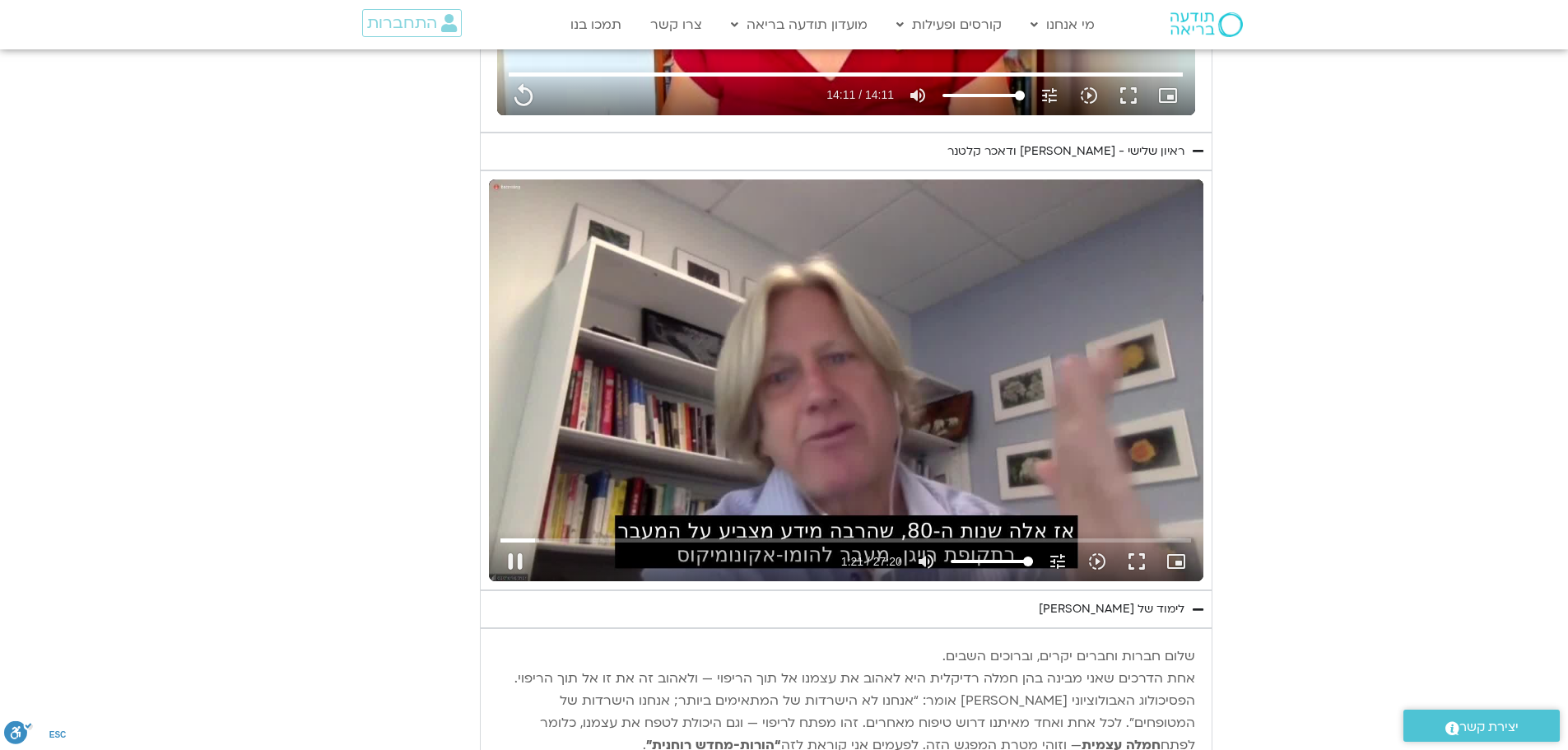
type input "81.417274"
type input "851.4"
type input "81.537278"
type input "851.4"
type input "81.618018"
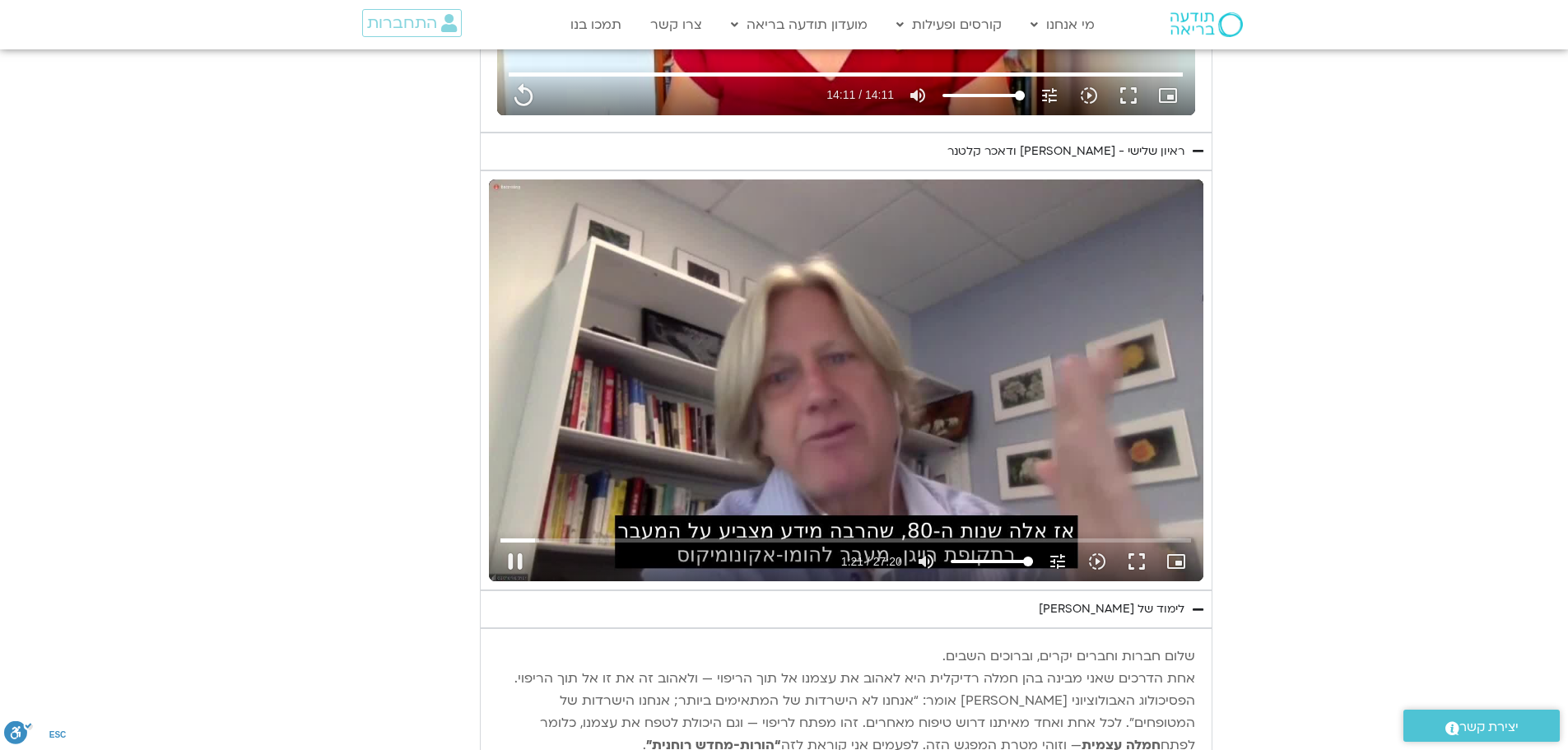
type input "851.4"
type input "81.748098"
type input "851.4"
type input "81.878704"
type input "851.4"
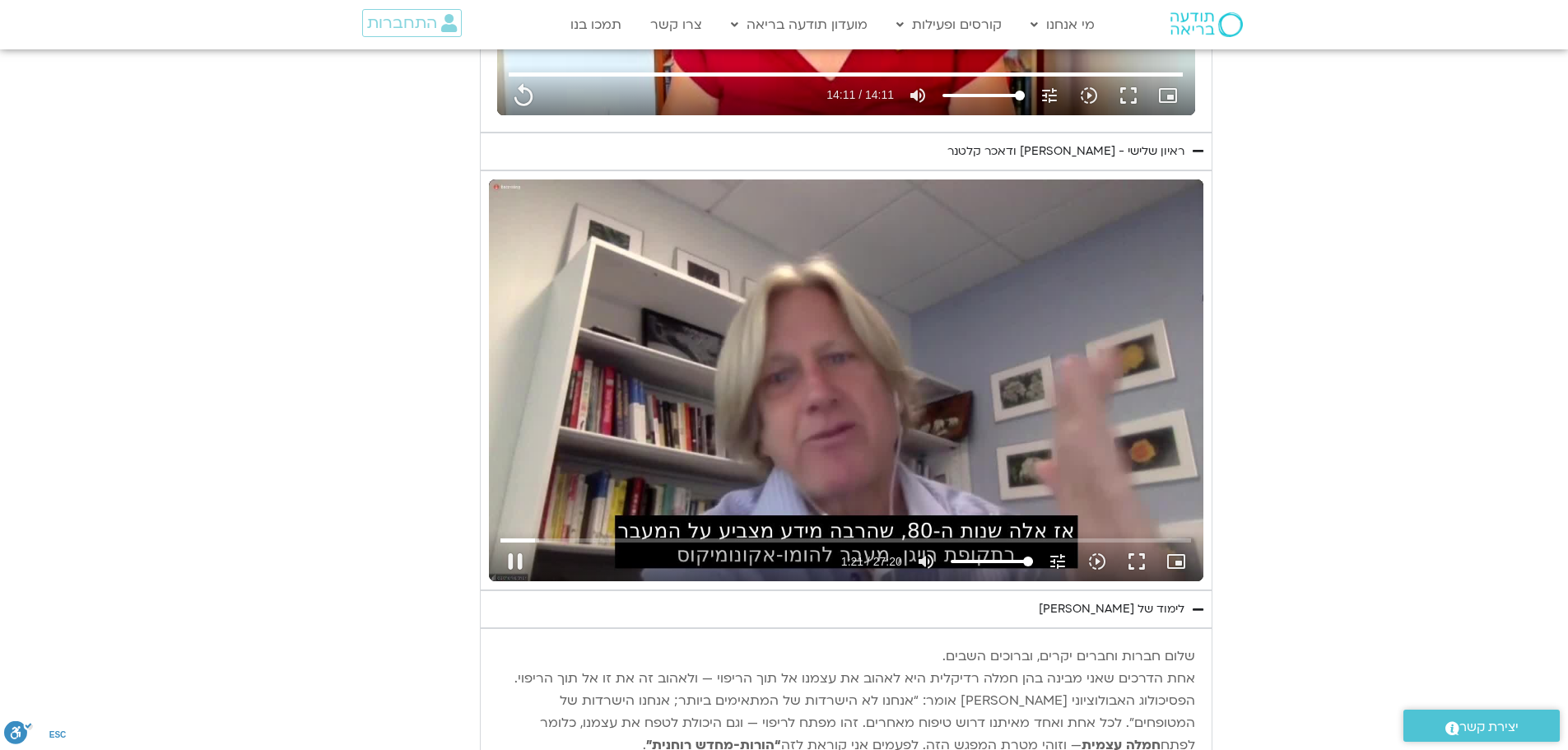
type input "82.010851"
type input "851.4"
type input "82.234078"
type input "851.4"
type input "82.264892"
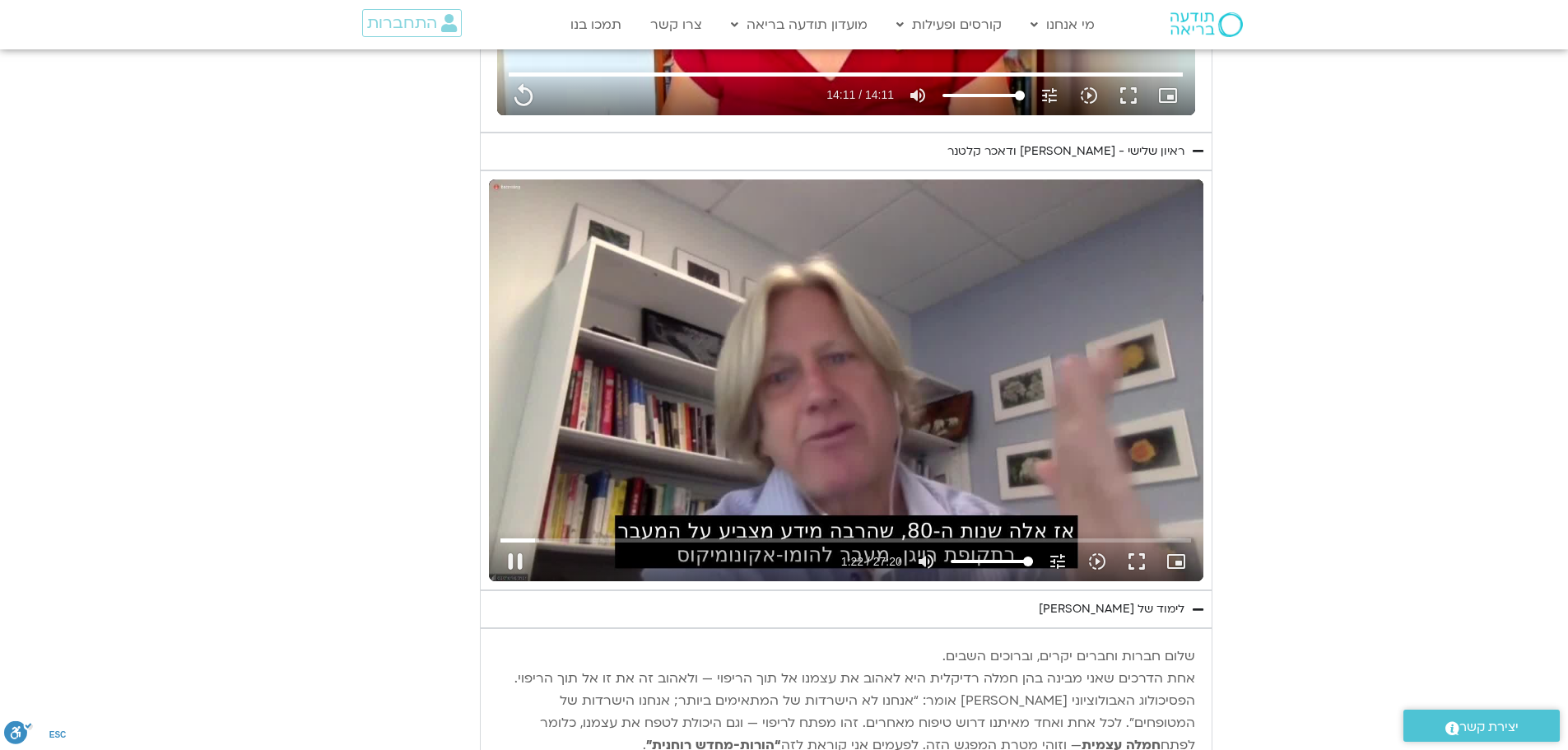
type input "851.4"
type input "82.483768"
type input "851.4"
type input "82.549886"
type input "851.4"
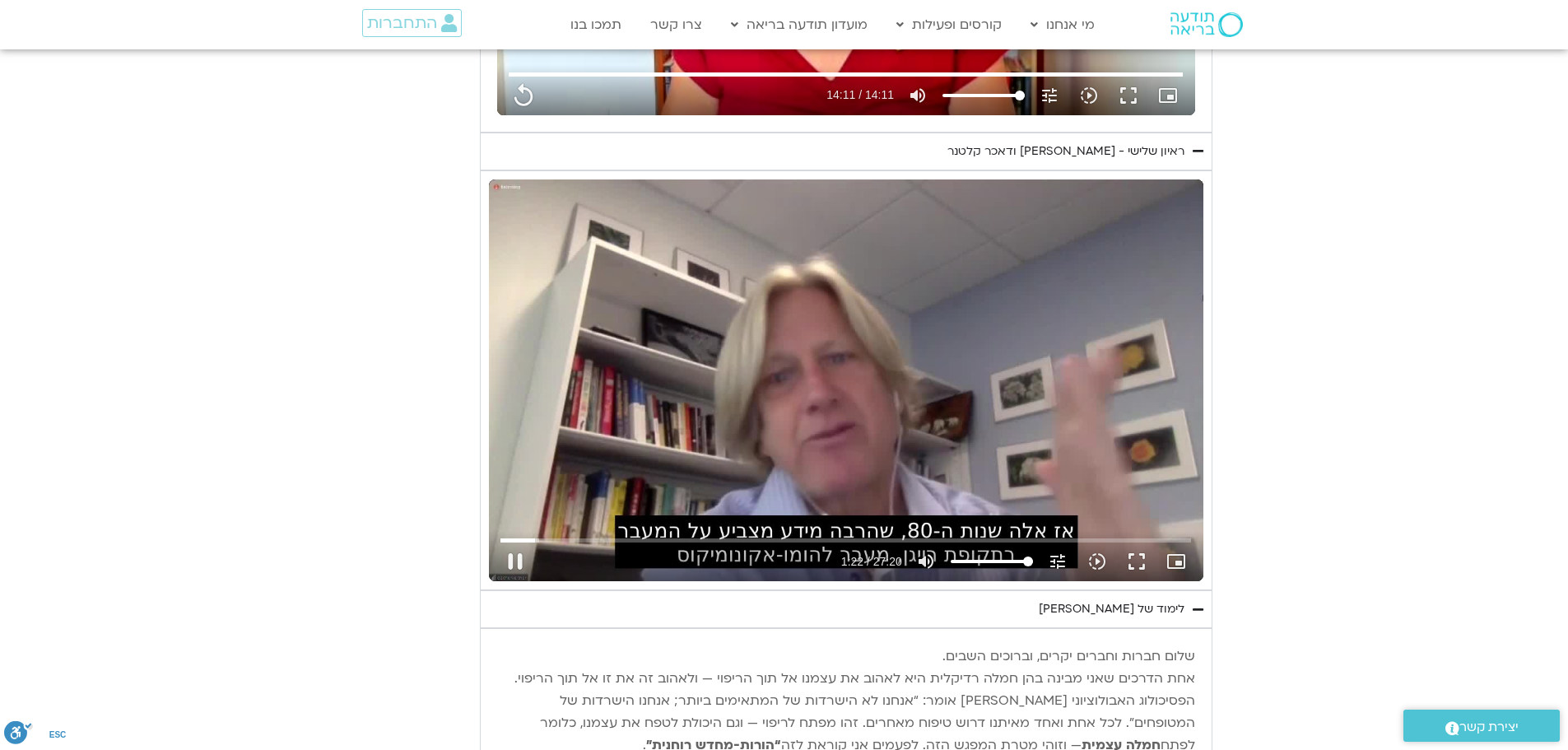
type input "82.800399"
type input "851.4"
type input "82.808604"
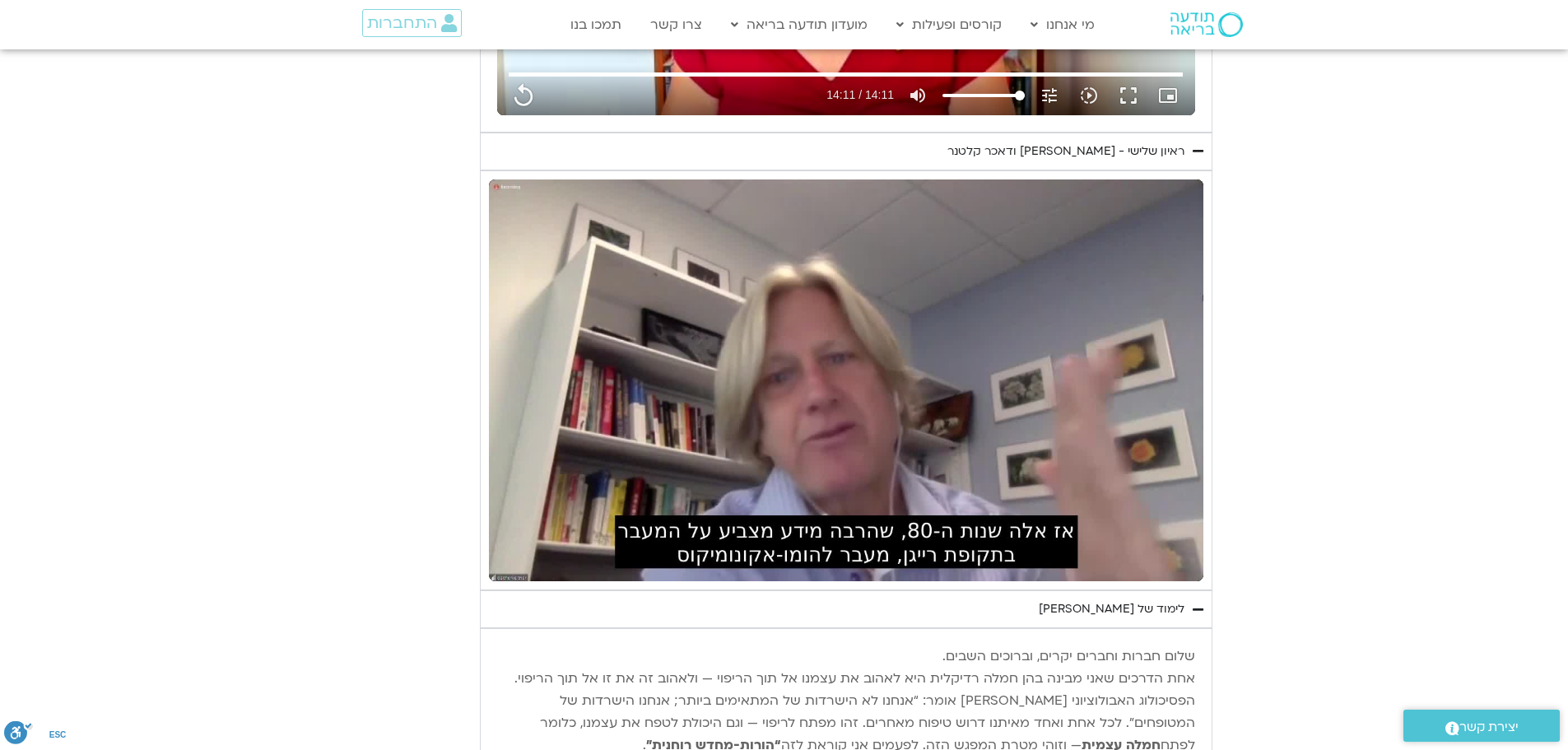
type input "851.4"
type input "83.317833"
type input "851.4"
type input "83.334365"
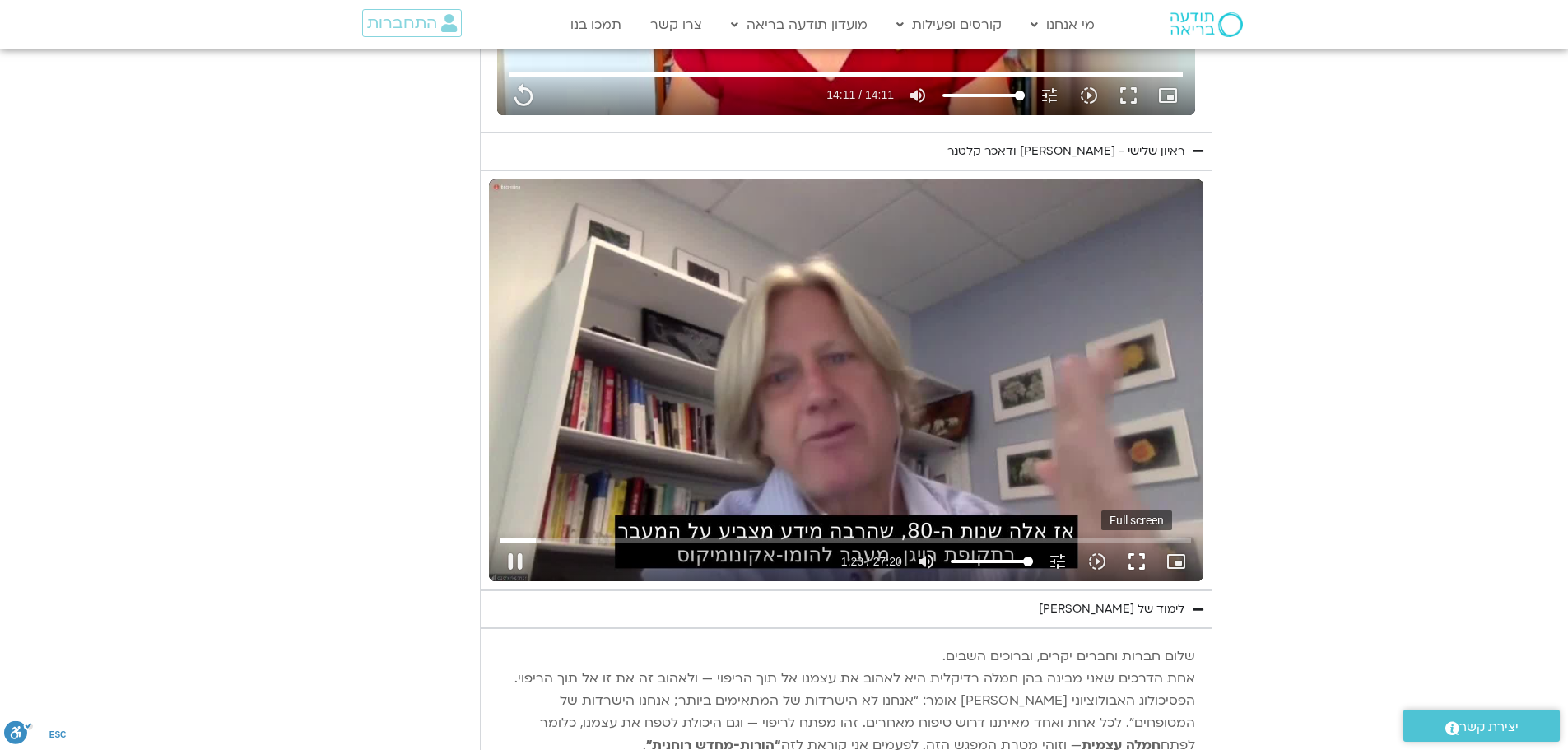
type input "851.4"
type input "83.509276"
type input "851.4"
type input "83.690668"
type input "851.4"
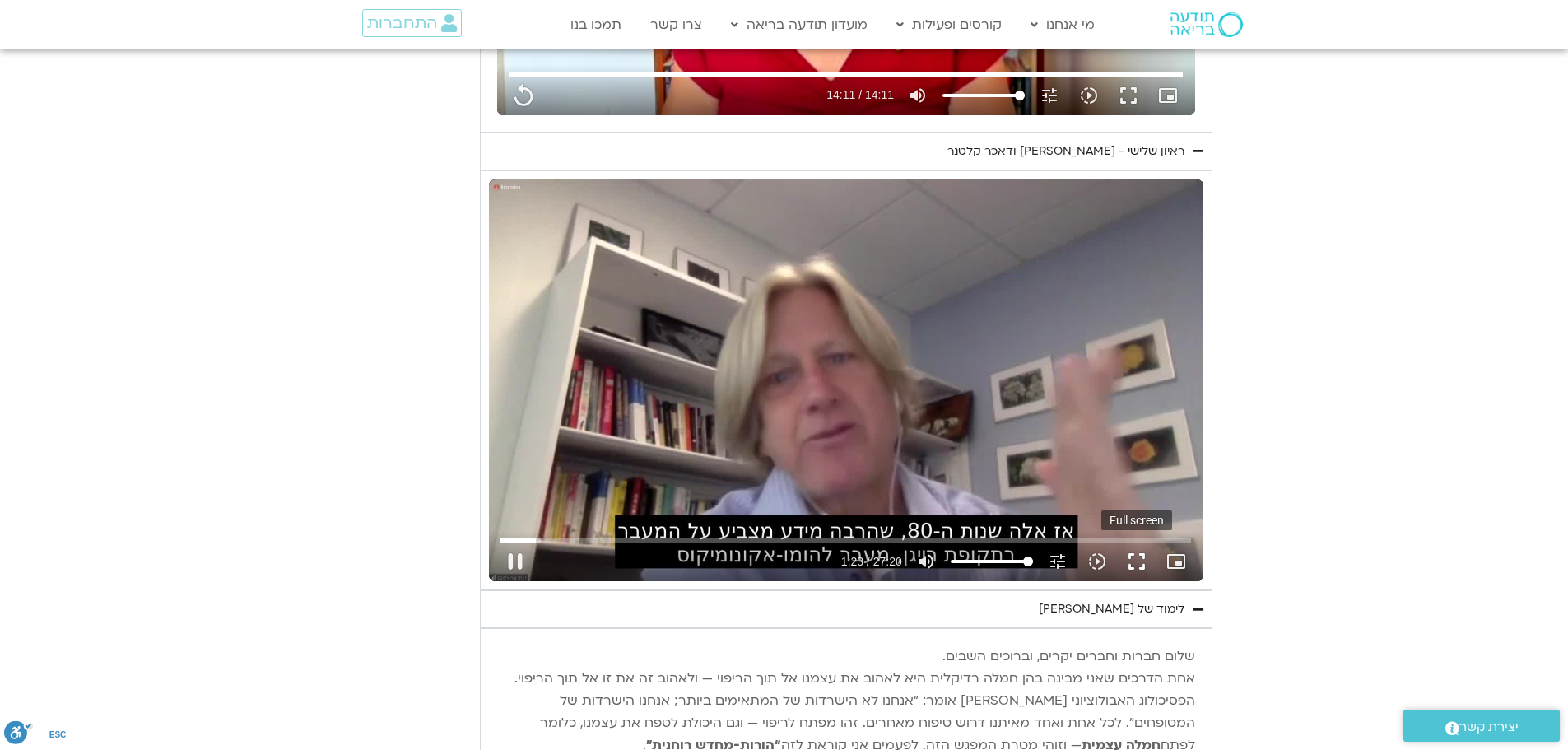
type input "83.762479"
type input "851.4"
type input "83.973812"
click at [1135, 564] on button "fullscreen" at bounding box center [1136, 561] width 39 height 39
type input "851.4"
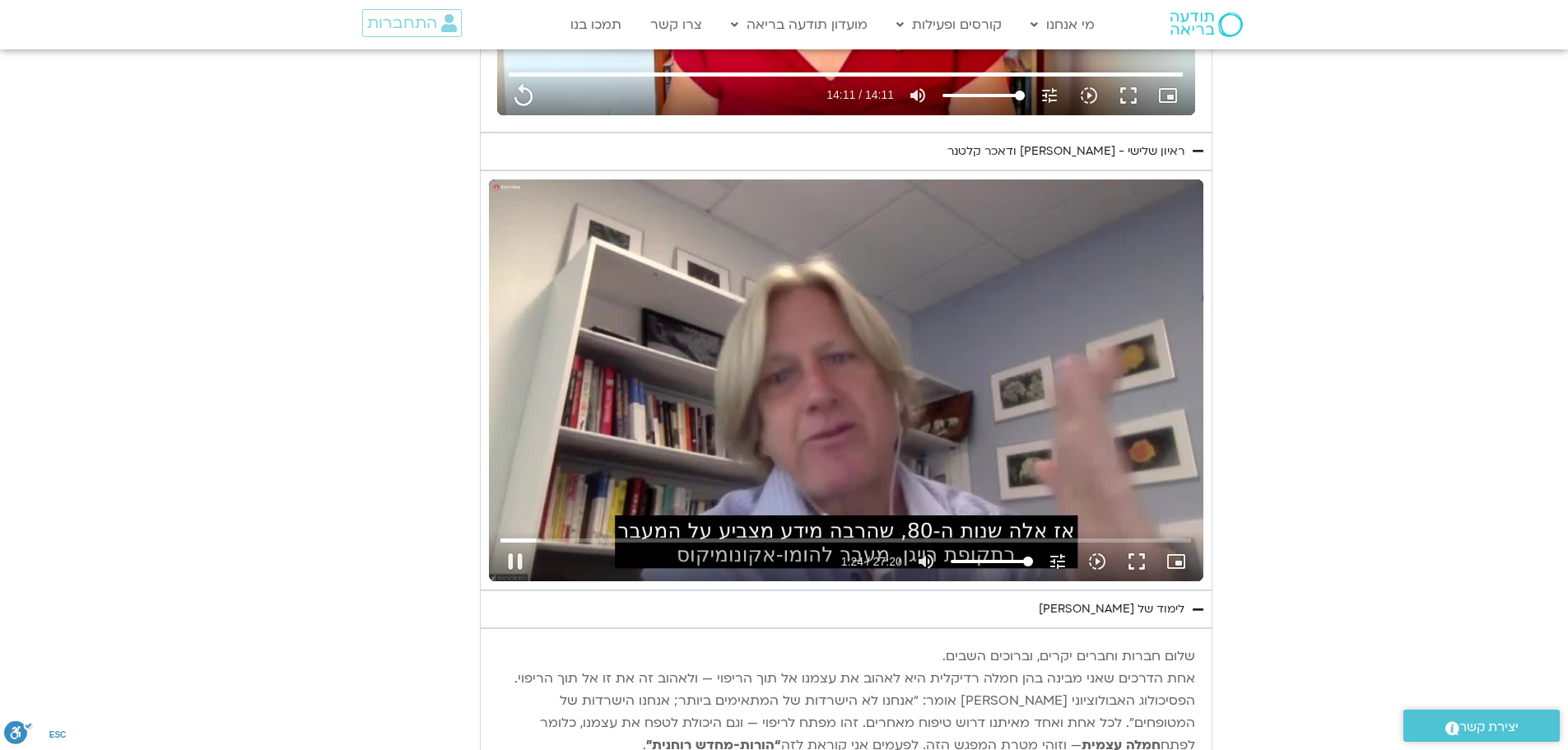
type input "84.161641"
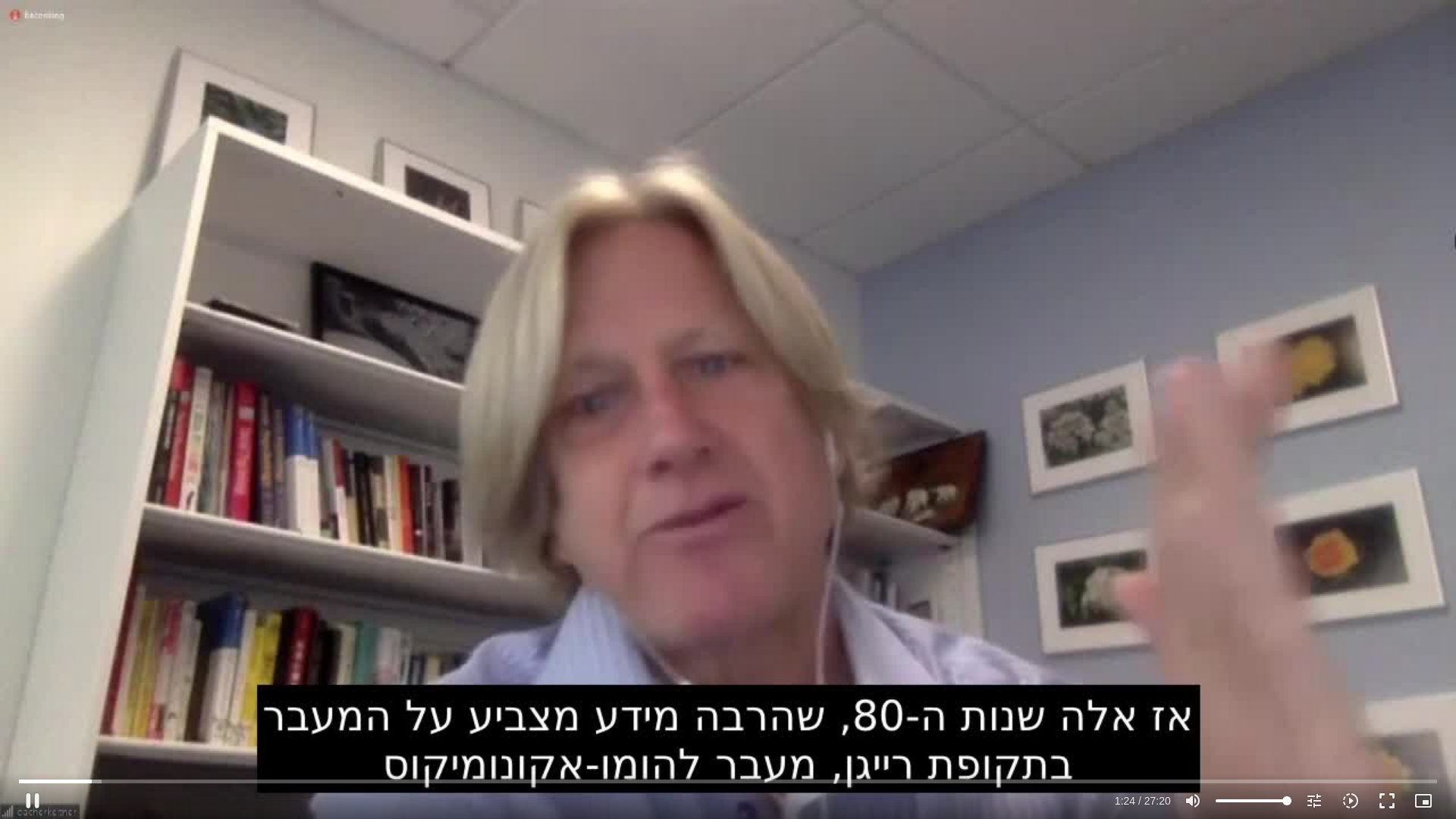
type input "851.4"
type input "84.22812"
type input "851.4"
type input "84.361501"
type input "851.4"
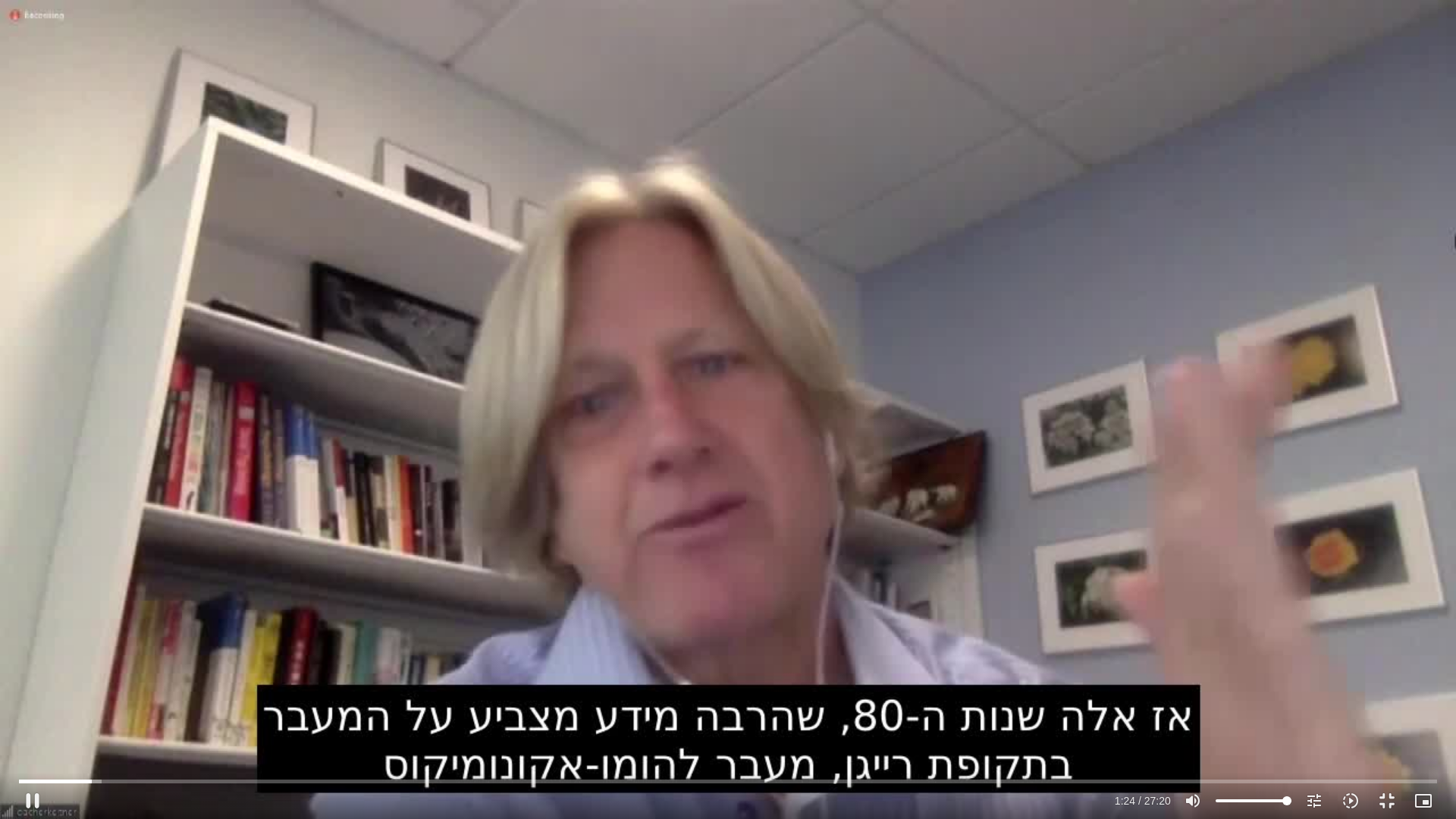
type input "84.491834"
type input "851.4"
type input "84.628376"
type input "851.4"
type input "84.760295"
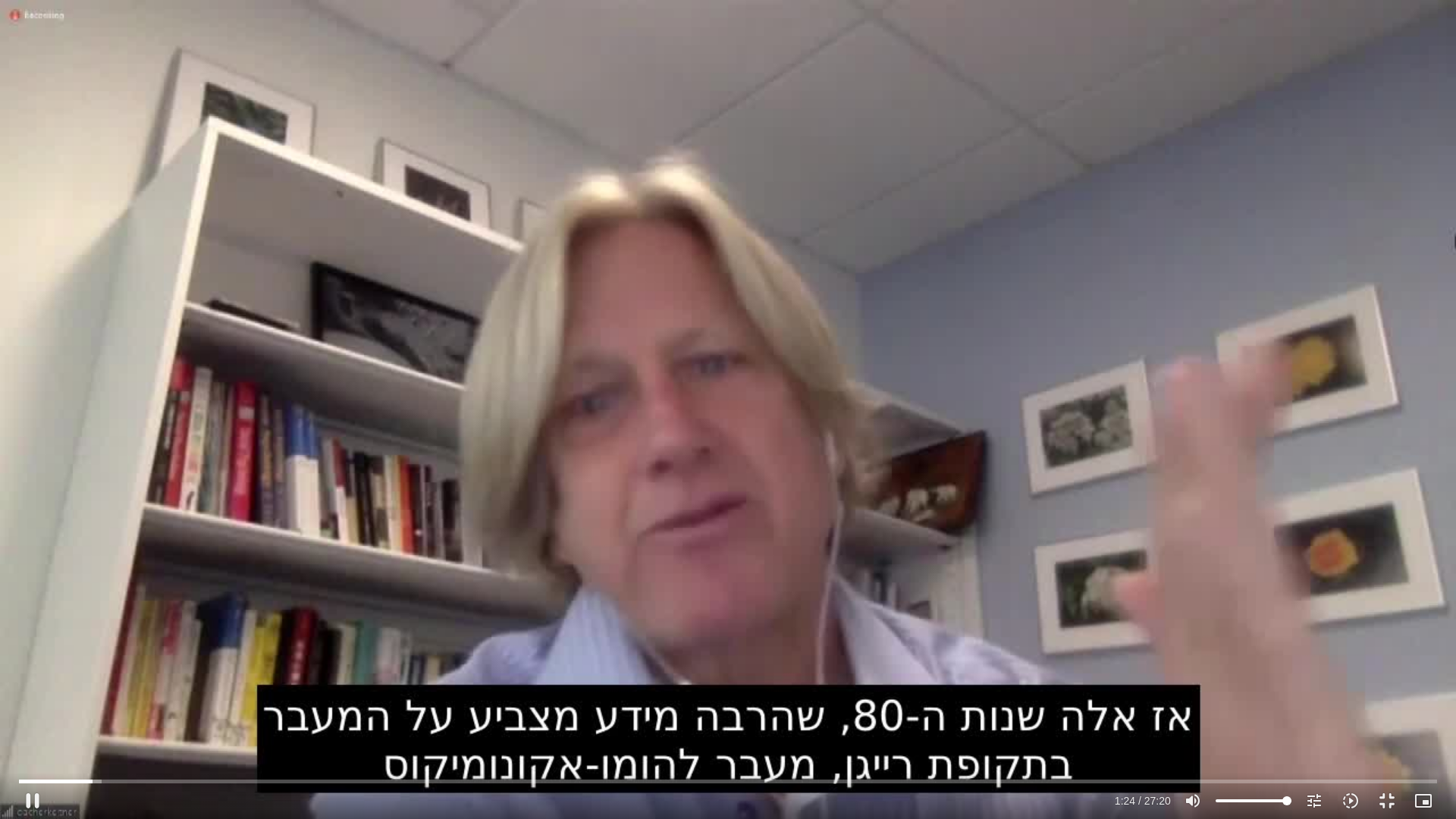
type input "851.4"
type input "84.894009"
type input "851.4"
type input "85.033625"
click at [39, 690] on button "pause" at bounding box center [32, 801] width 36 height 36
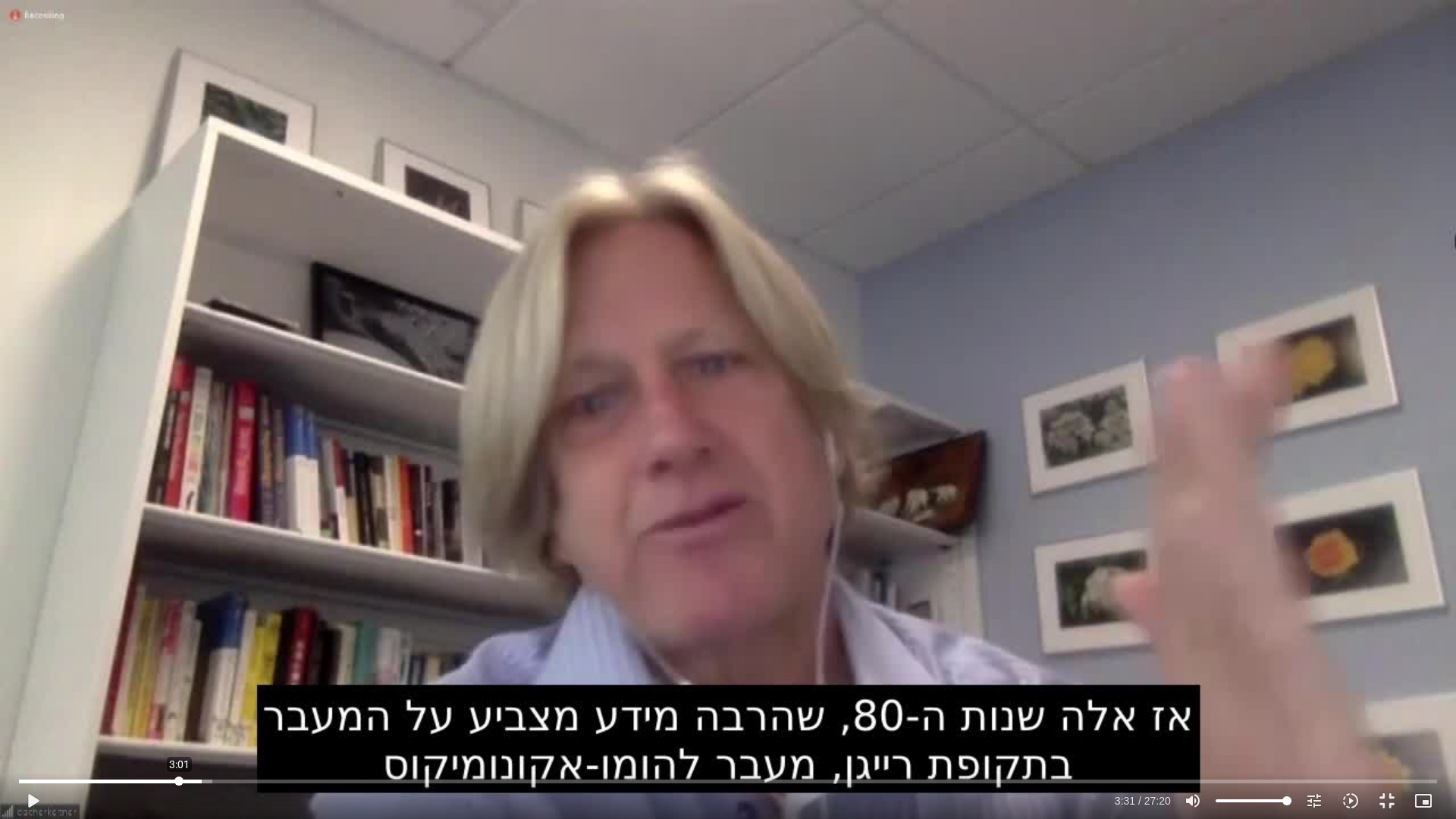
click at [179, 690] on input "Seek" at bounding box center [728, 781] width 1417 height 9
click at [33, 690] on button "play_arrow" at bounding box center [32, 801] width 36 height 36
click at [36, 690] on button "pause" at bounding box center [32, 801] width 36 height 36
click at [30, 690] on button "play_arrow" at bounding box center [32, 801] width 36 height 36
click at [323, 690] on input "Seek" at bounding box center [728, 781] width 1417 height 9
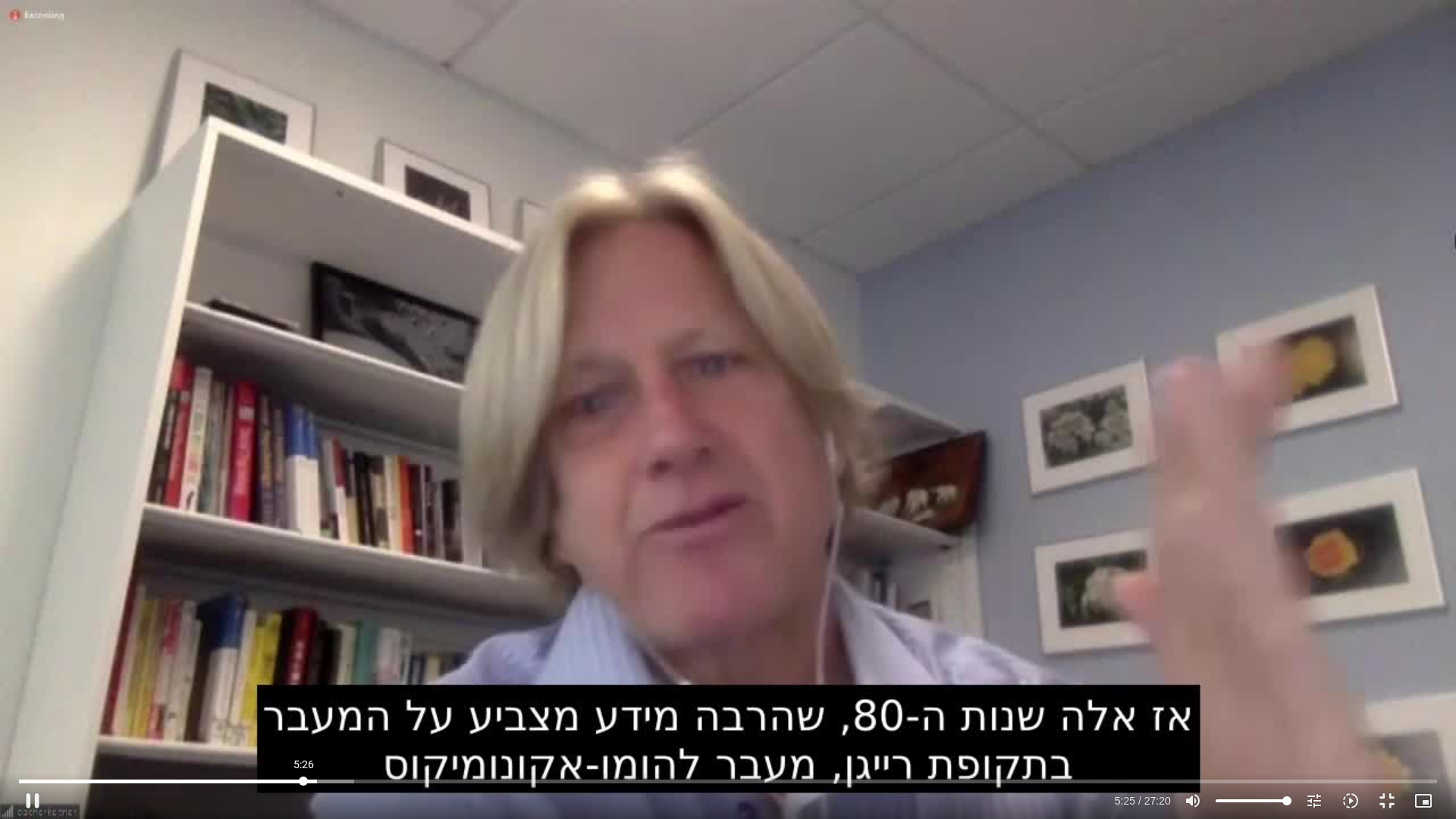
click at [304, 690] on input "Seek" at bounding box center [728, 781] width 1417 height 9
click at [284, 690] on input "Seek" at bounding box center [728, 781] width 1417 height 9
click at [252, 690] on input "Seek" at bounding box center [728, 781] width 1417 height 9
click at [23, 690] on button "pause" at bounding box center [32, 801] width 36 height 36
click at [1414, 690] on icon "picture_in_picture_alt" at bounding box center [1423, 801] width 18 height 18
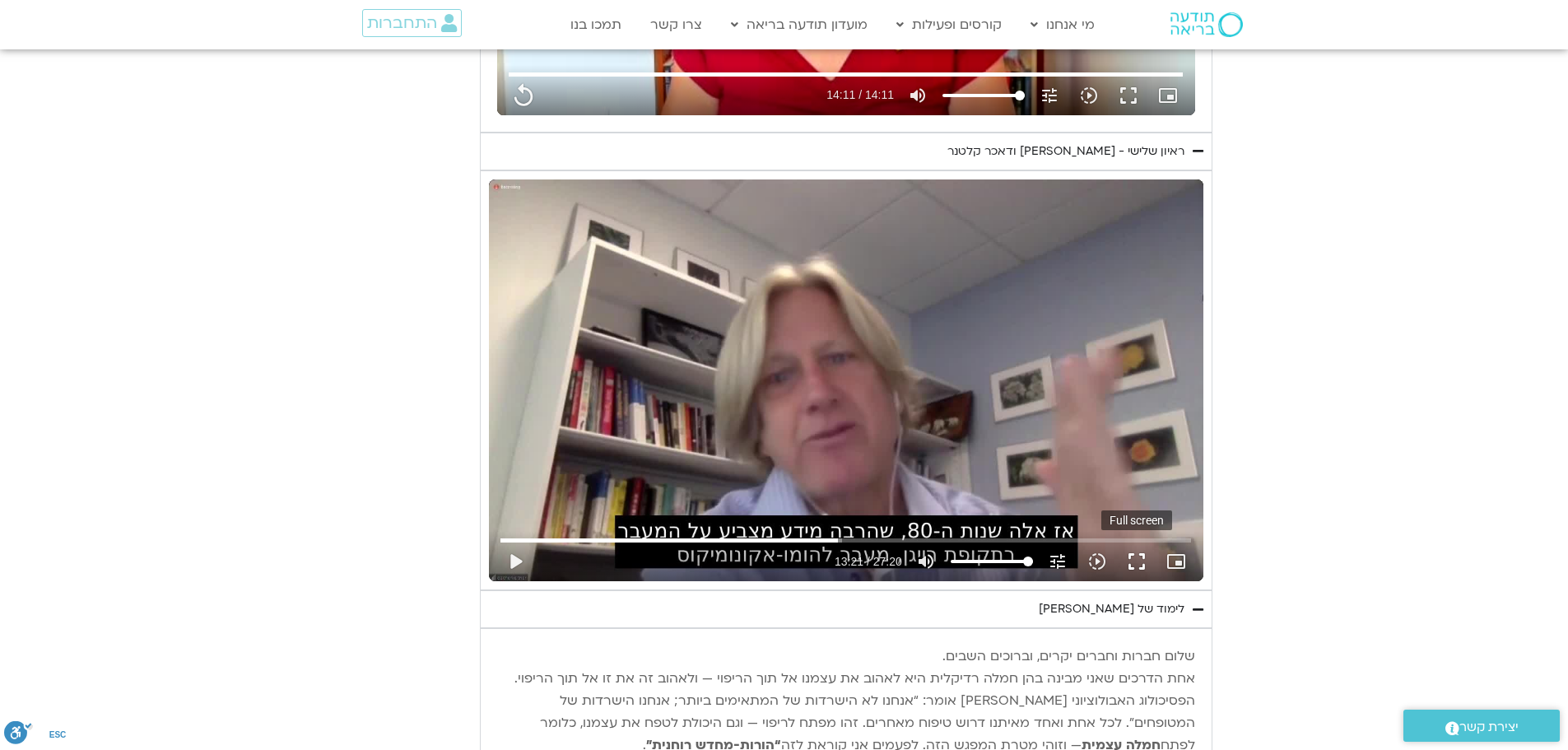
click at [1133, 558] on button "fullscreen" at bounding box center [1136, 561] width 39 height 39
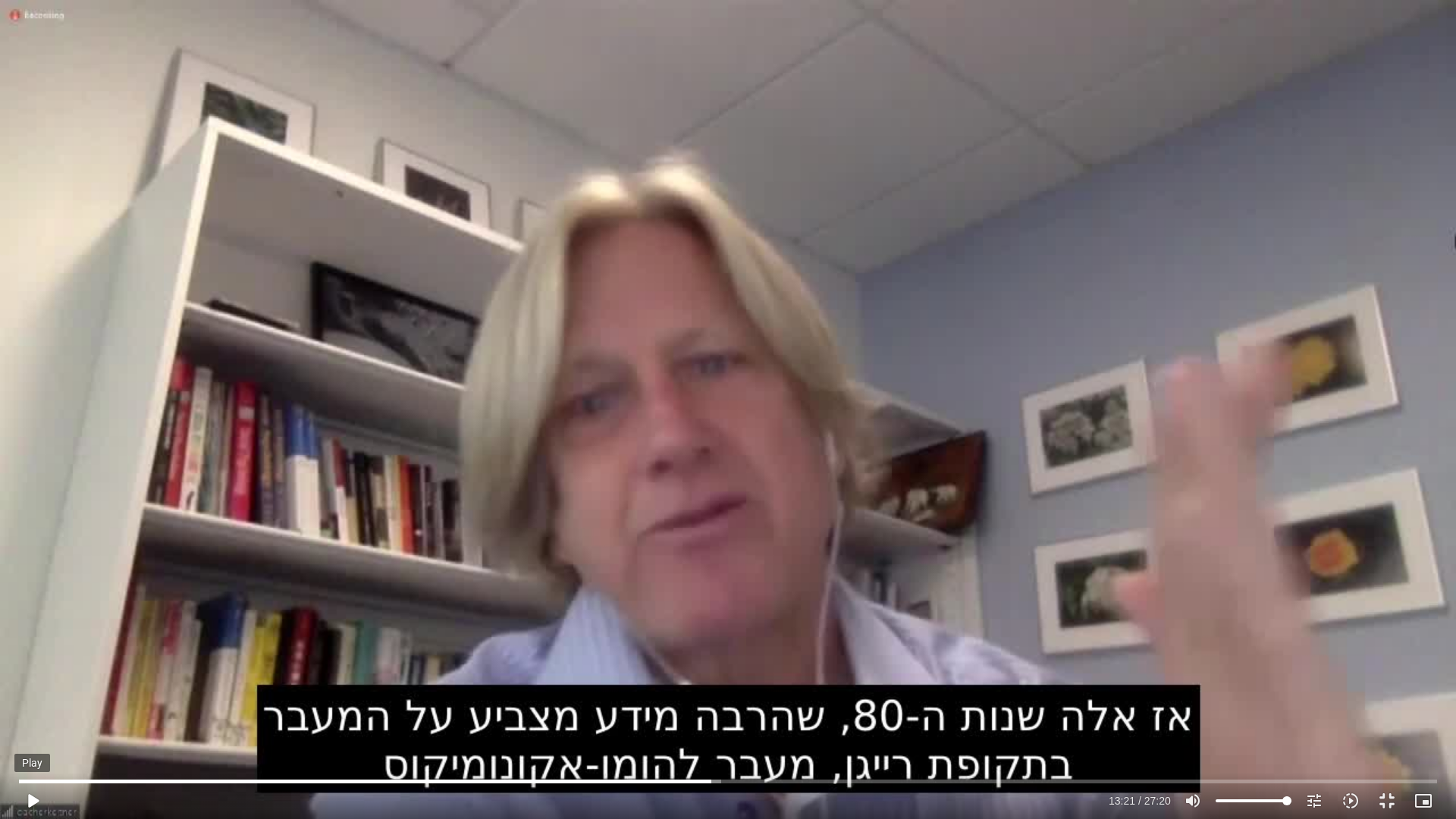
click at [26, 690] on button "play_arrow" at bounding box center [32, 801] width 36 height 36
click at [847, 690] on input "Seek" at bounding box center [728, 781] width 1417 height 9
click at [27, 690] on button "pause" at bounding box center [32, 801] width 36 height 36
click at [32, 690] on button "play_arrow" at bounding box center [32, 801] width 36 height 36
click at [1390, 690] on button "fullscreen_exit" at bounding box center [1386, 801] width 36 height 36
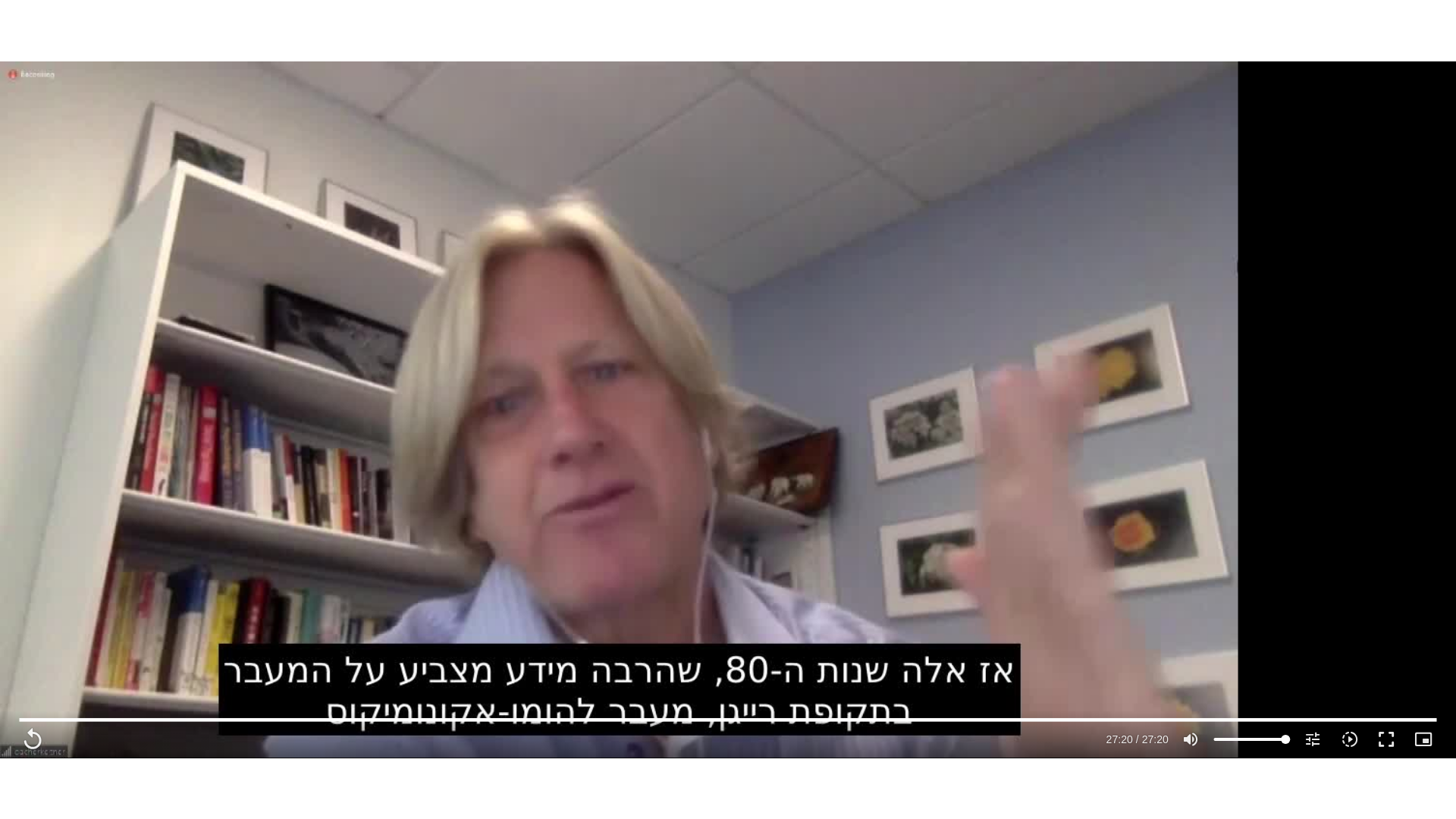
scroll to position [2730, 0]
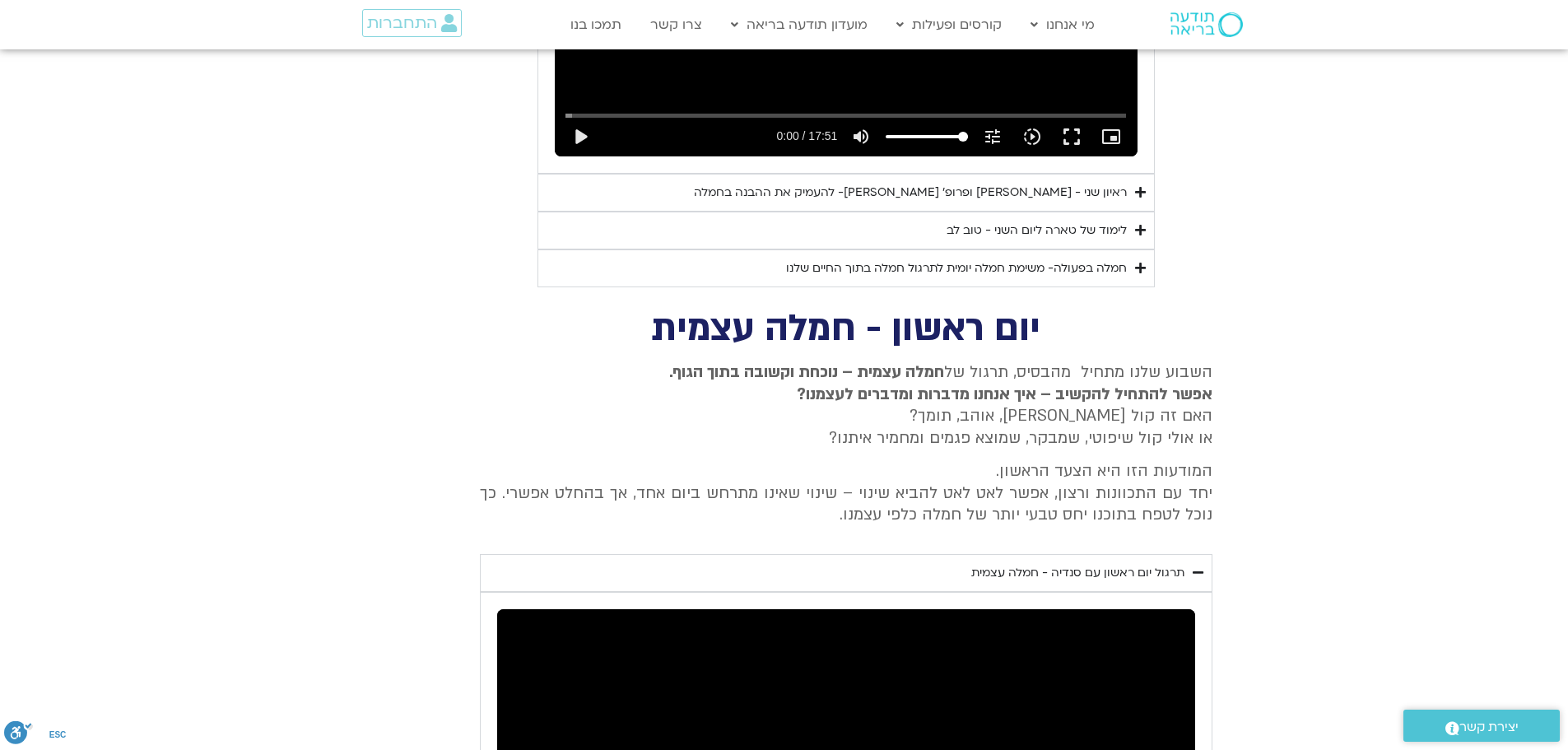
click at [944, 182] on div "ראיון שני - [PERSON_NAME] ופרופ׳ [PERSON_NAME]- להעמיק את ההבנה בחמלה" at bounding box center [911, 192] width 433 height 20
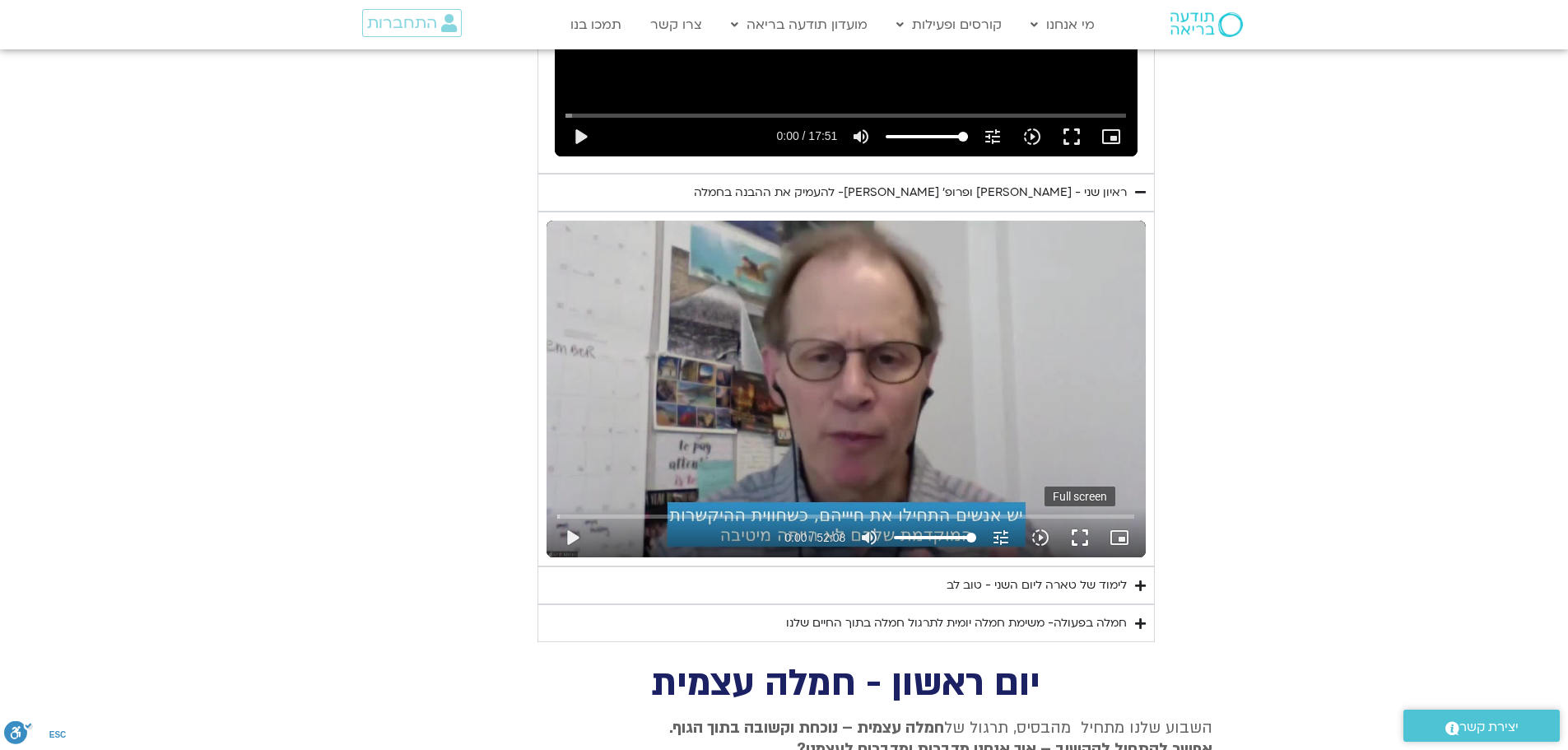
click at [1084, 518] on button "fullscreen" at bounding box center [1080, 537] width 39 height 39
